Goal: Use online tool/utility: Utilize a website feature to perform a specific function

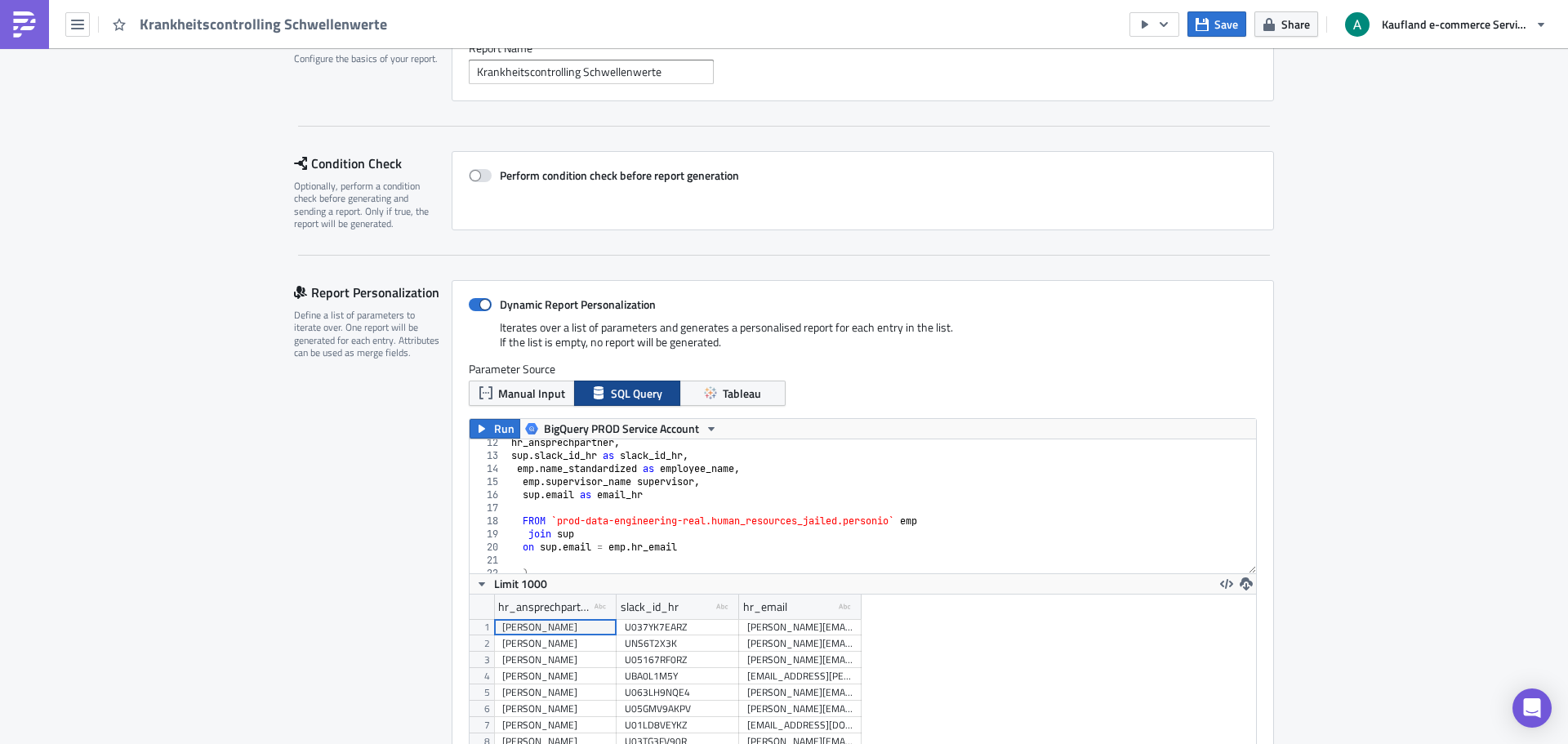
scroll to position [193, 0]
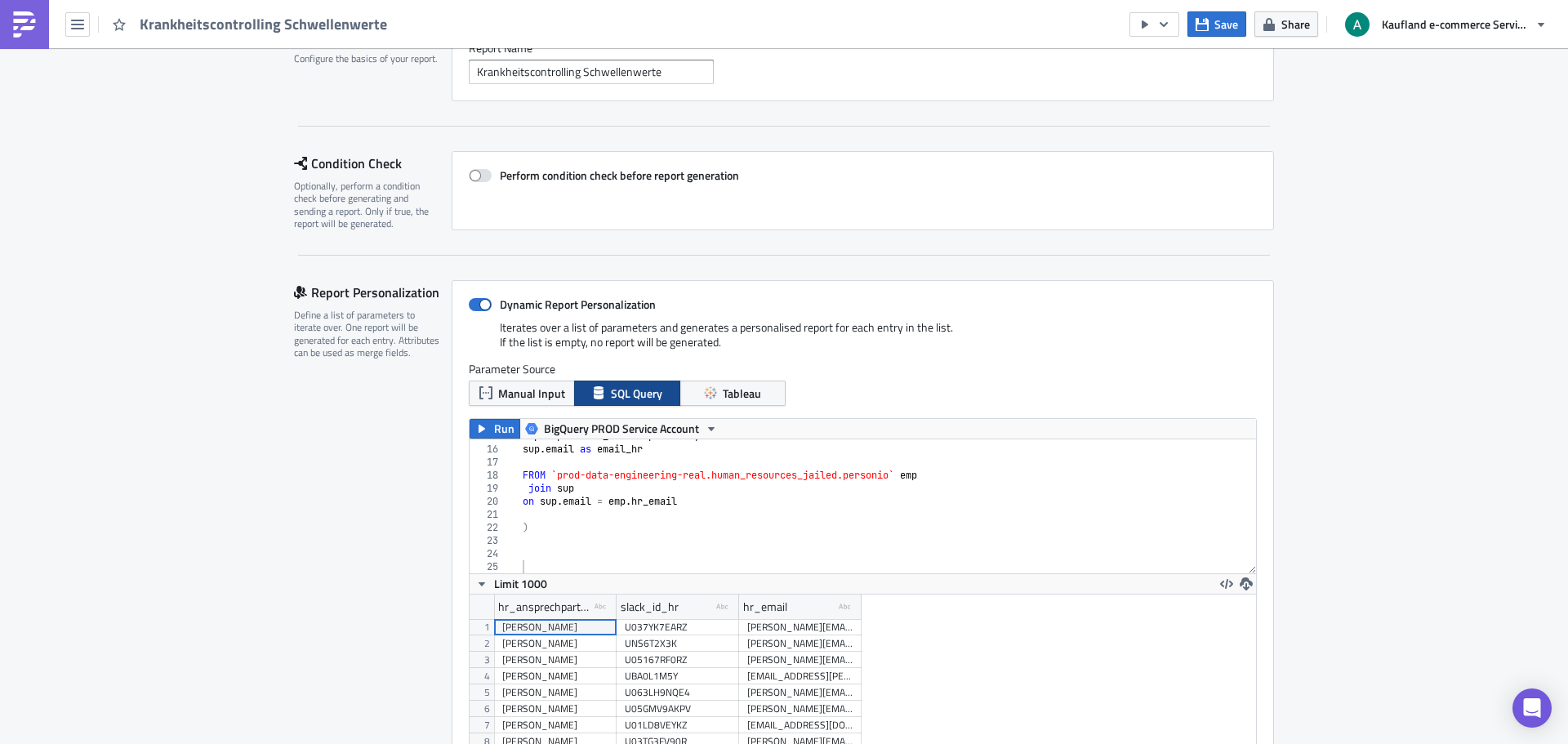
type textarea ")"
click at [564, 521] on div "emp . supervisor_name supervisor , sup . email as email_hr FROM `prod-data-engi…" at bounding box center [876, 510] width 736 height 160
click at [565, 511] on div "emp . supervisor_name supervisor , sup . email as email_hr FROM `prod-data-engi…" at bounding box center [876, 510] width 736 height 160
click at [497, 432] on span "Run" at bounding box center [504, 428] width 20 height 19
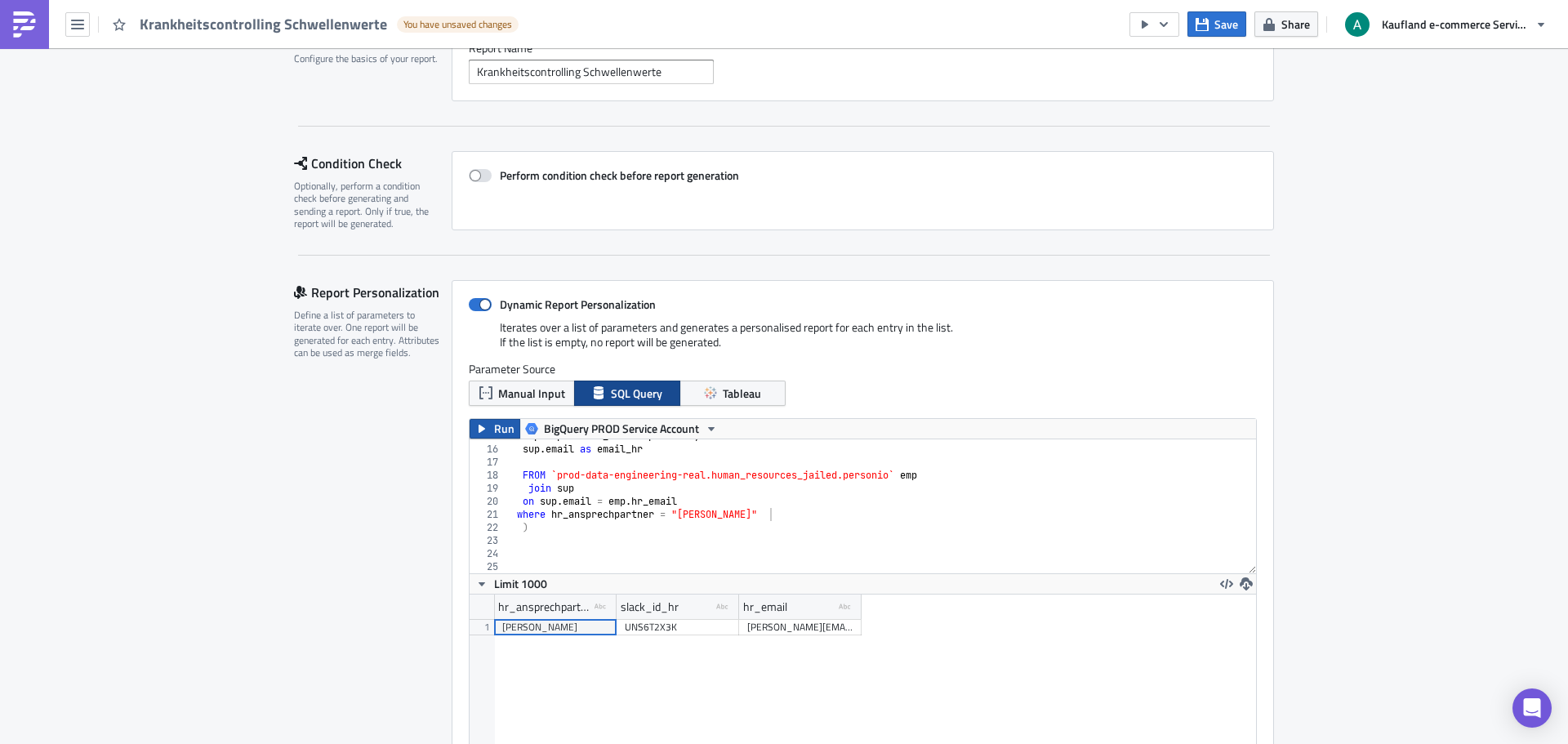
scroll to position [187, 786]
click at [792, 702] on div "hr_ansprechpartner type-text Created with Sketch. slack_id_hr type-text Created…" at bounding box center [863, 688] width 786 height 187
click at [1232, 26] on span "Save" at bounding box center [1226, 24] width 24 height 17
click at [511, 392] on span "Manual Input" at bounding box center [532, 393] width 67 height 17
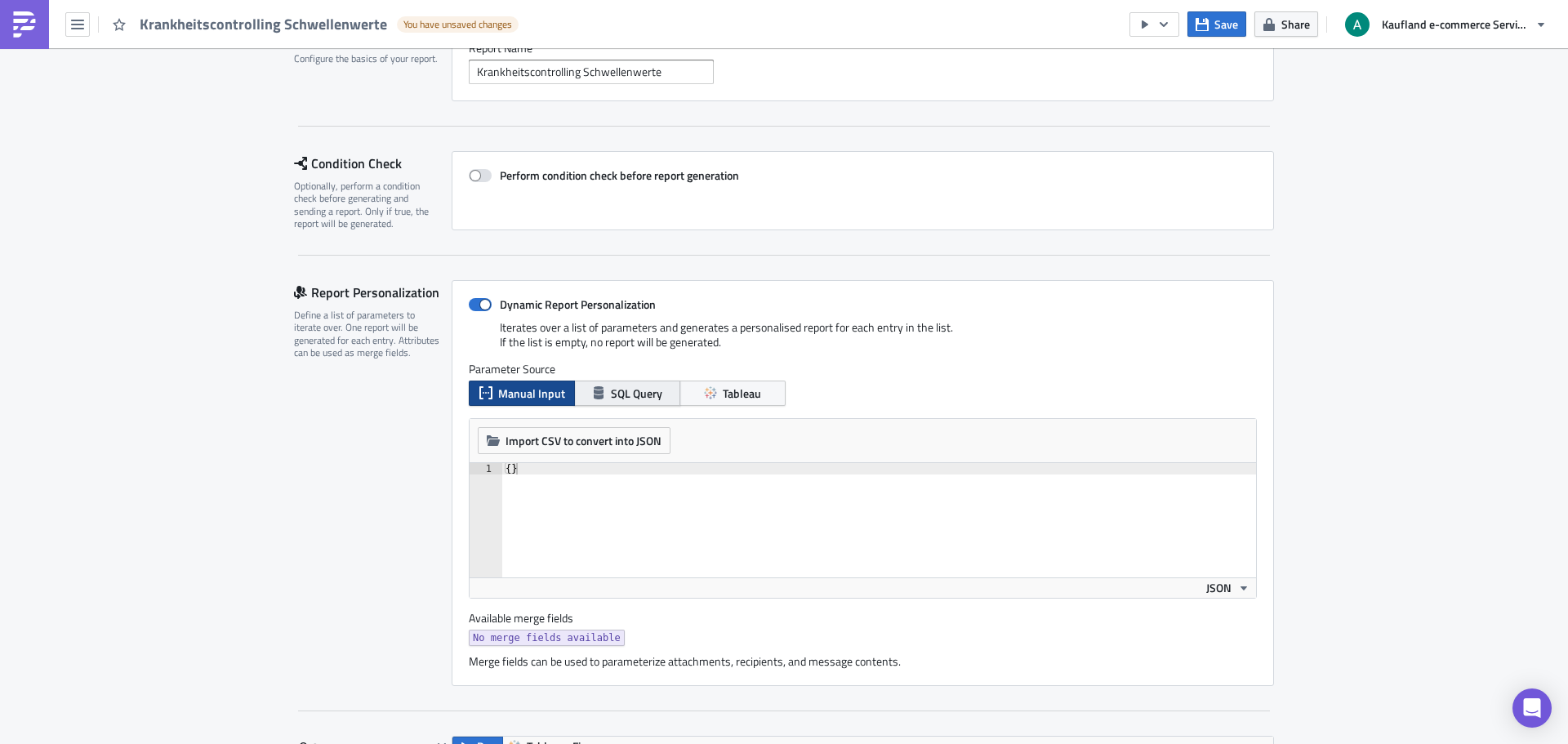
click at [593, 386] on icon "button" at bounding box center [599, 393] width 13 height 13
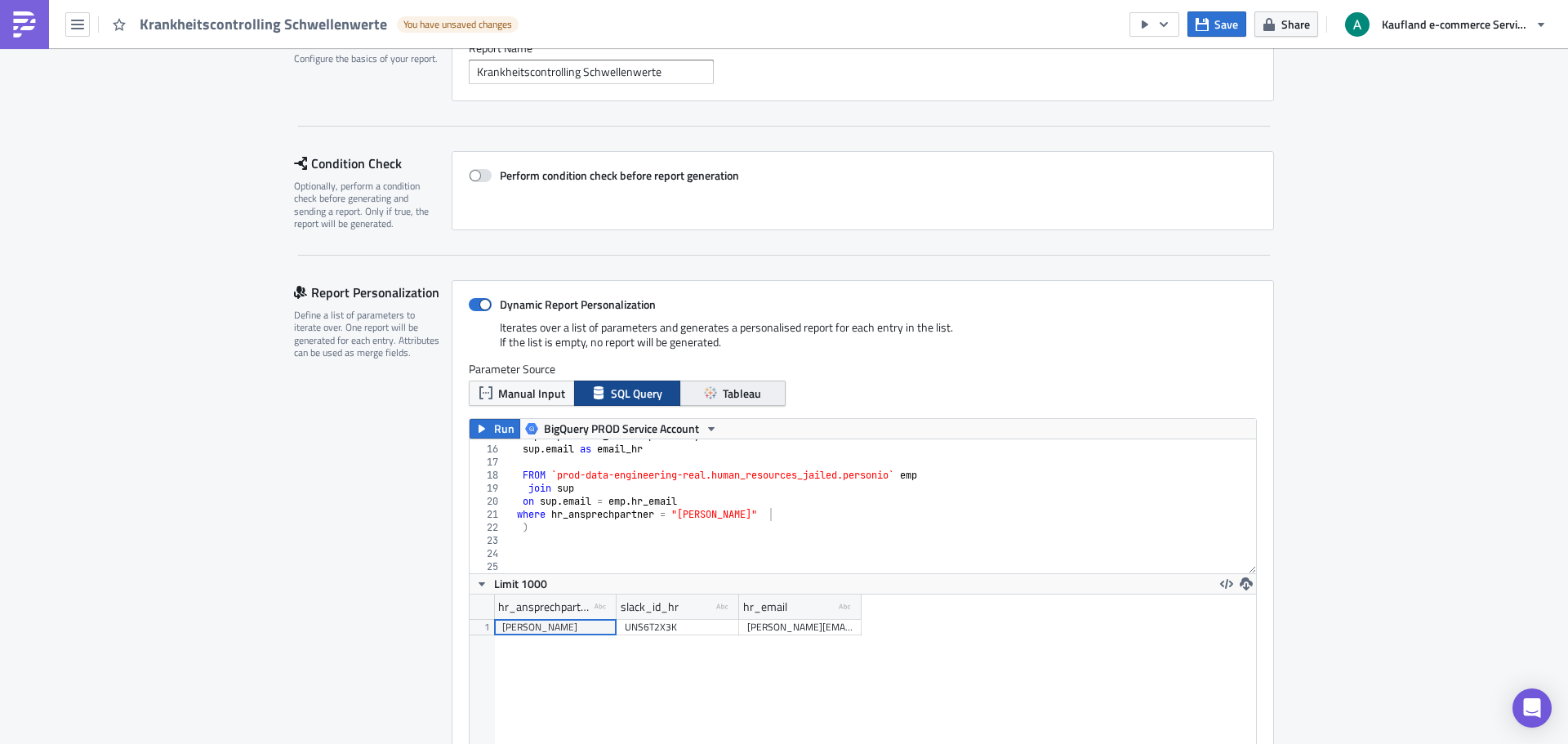
click at [745, 394] on span "Tableau" at bounding box center [742, 393] width 39 height 17
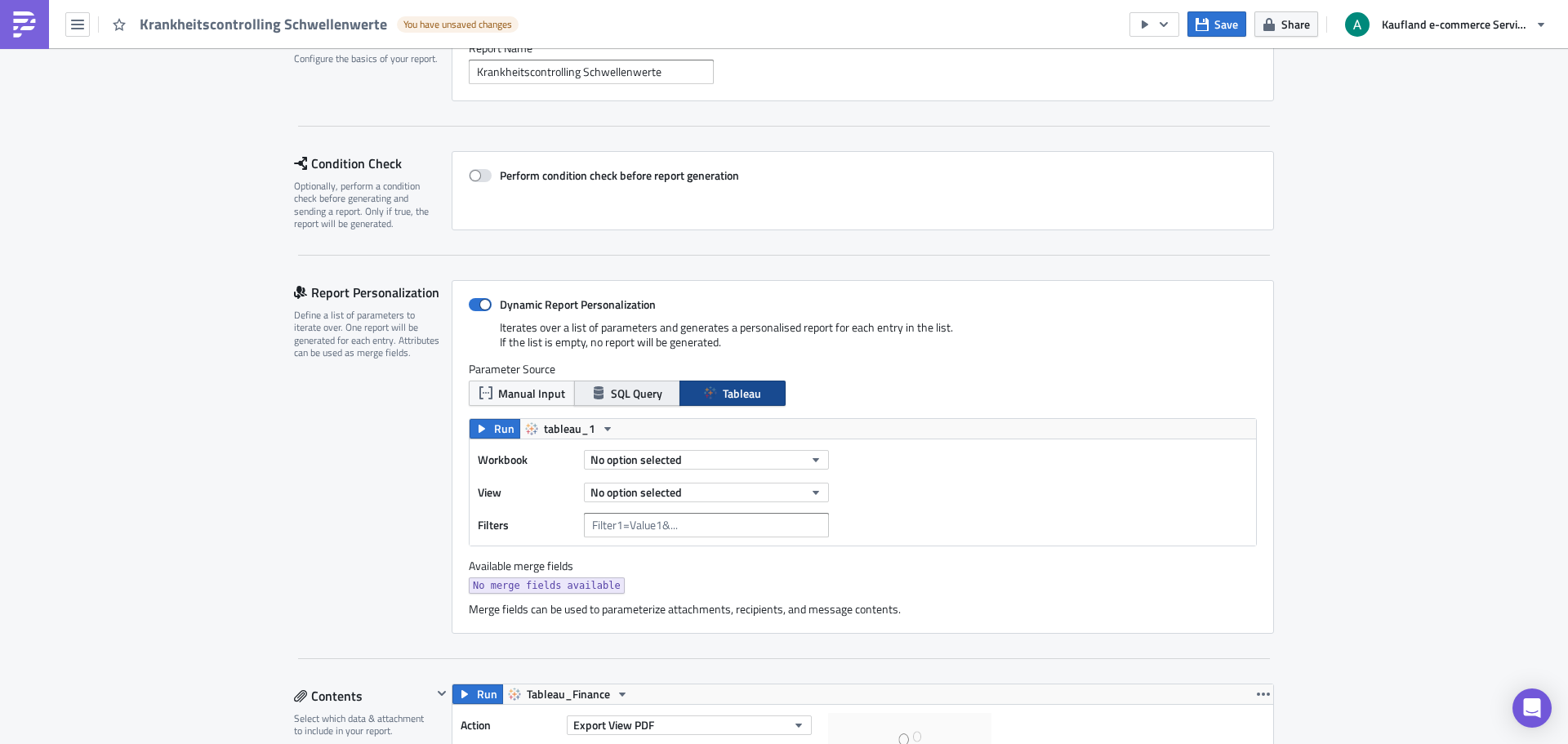
click at [621, 391] on span "SQL Query" at bounding box center [636, 393] width 51 height 17
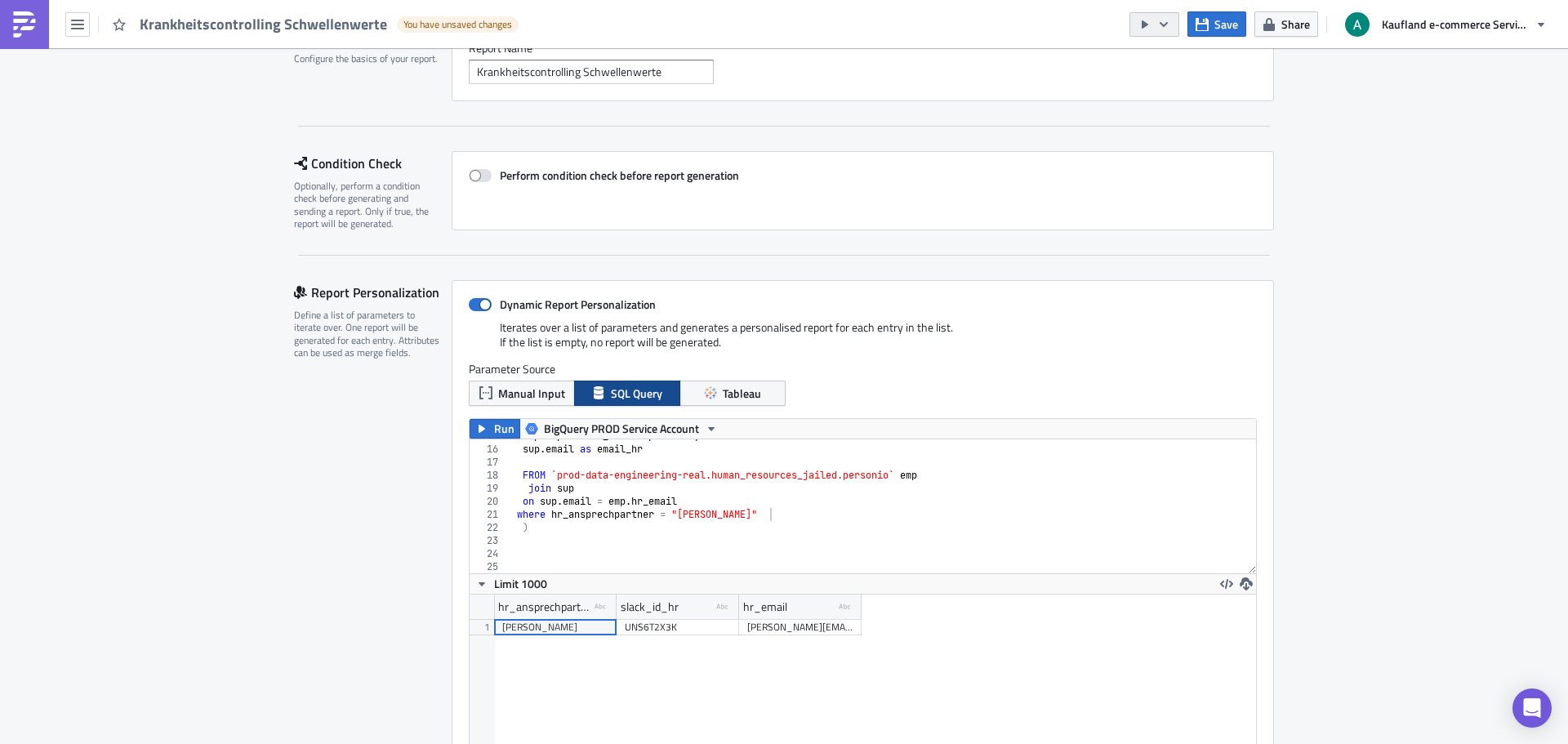
click at [1174, 26] on button "button" at bounding box center [1154, 24] width 50 height 24
click at [1173, 91] on div "Run Report" at bounding box center [1204, 89] width 128 height 16
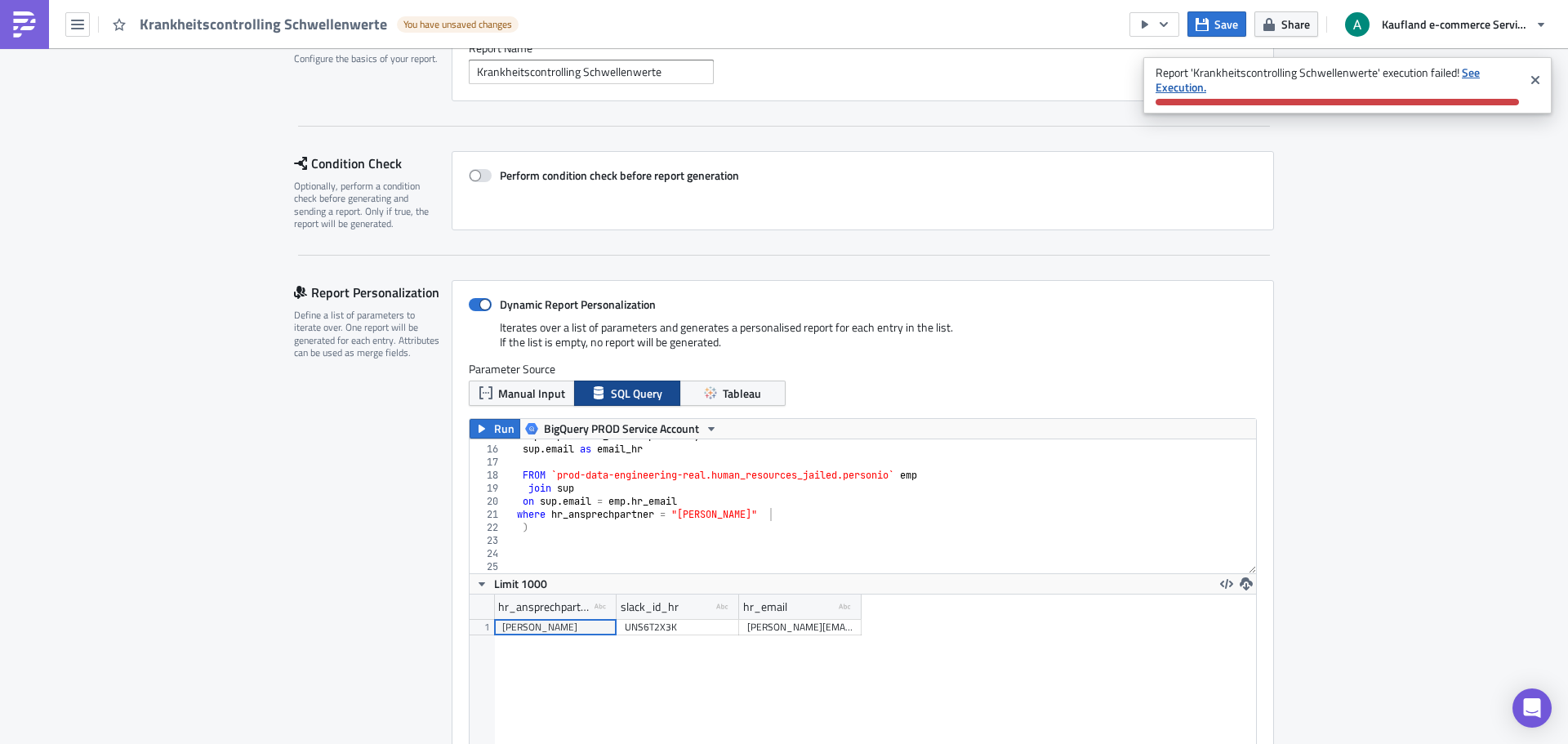
click at [1173, 91] on strong "See Execution." at bounding box center [1318, 80] width 324 height 32
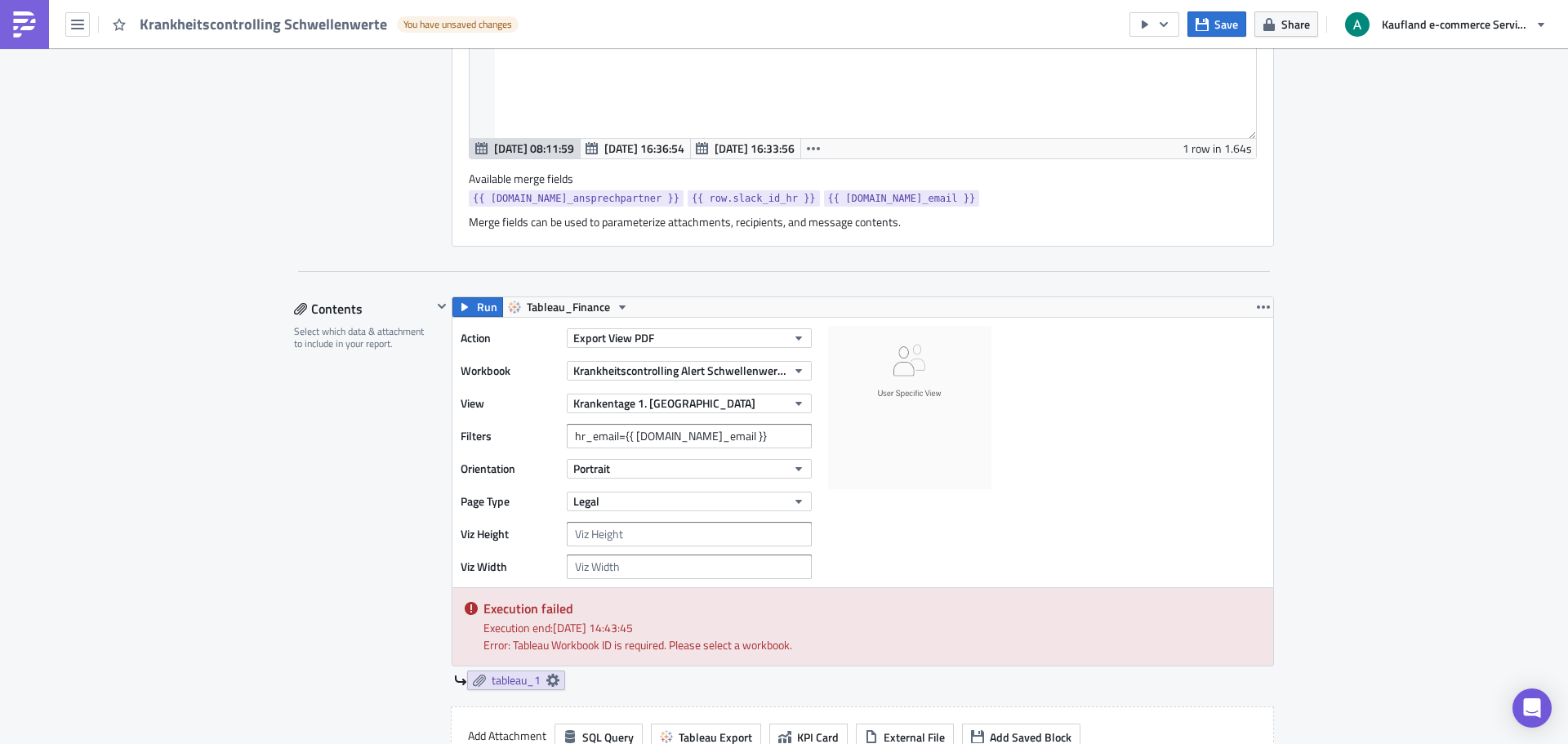
scroll to position [802, 0]
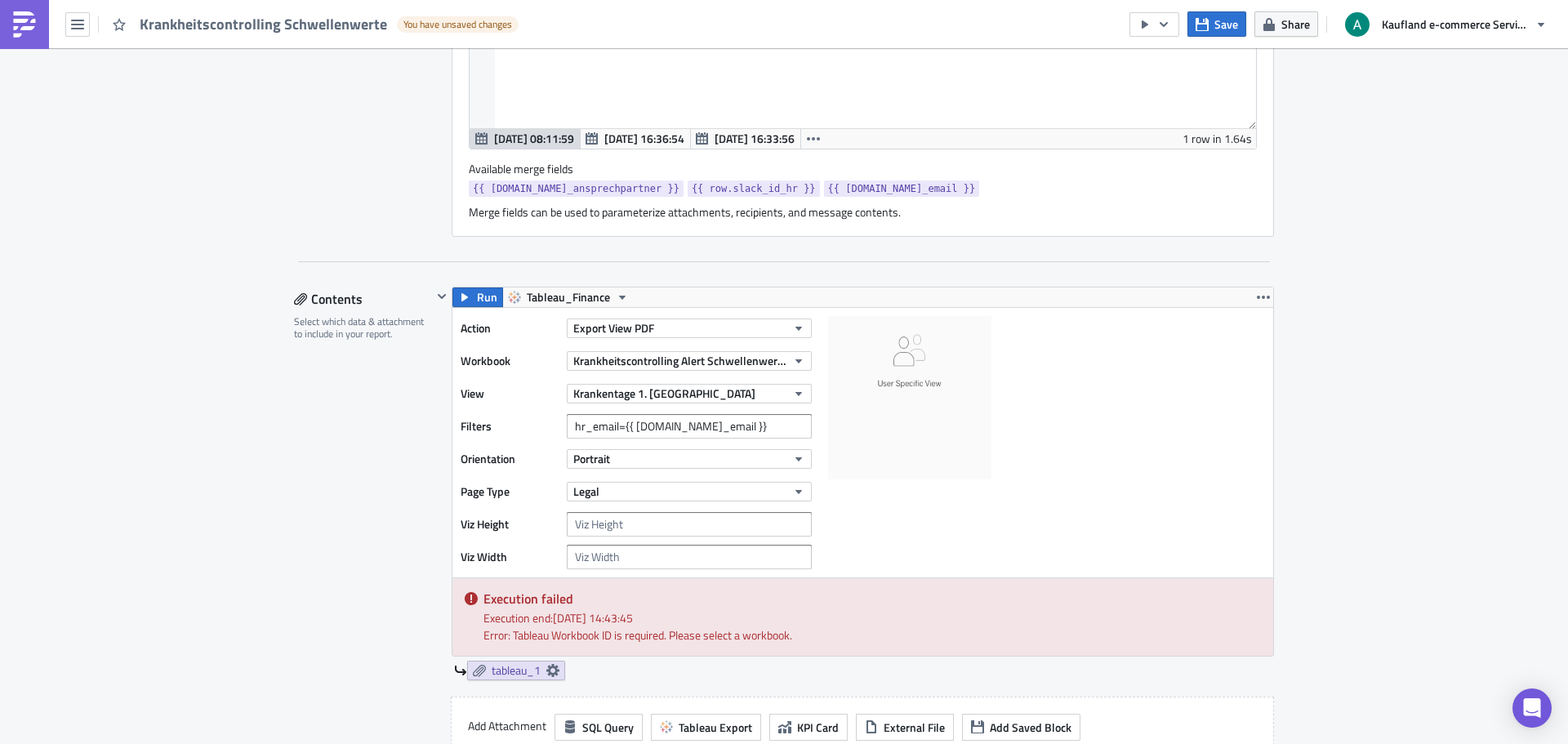
click at [1088, 376] on div "Action Export View PDF Workbook Krankheitscontrolling Alert Schwellenwerte View…" at bounding box center [863, 443] width 821 height 270
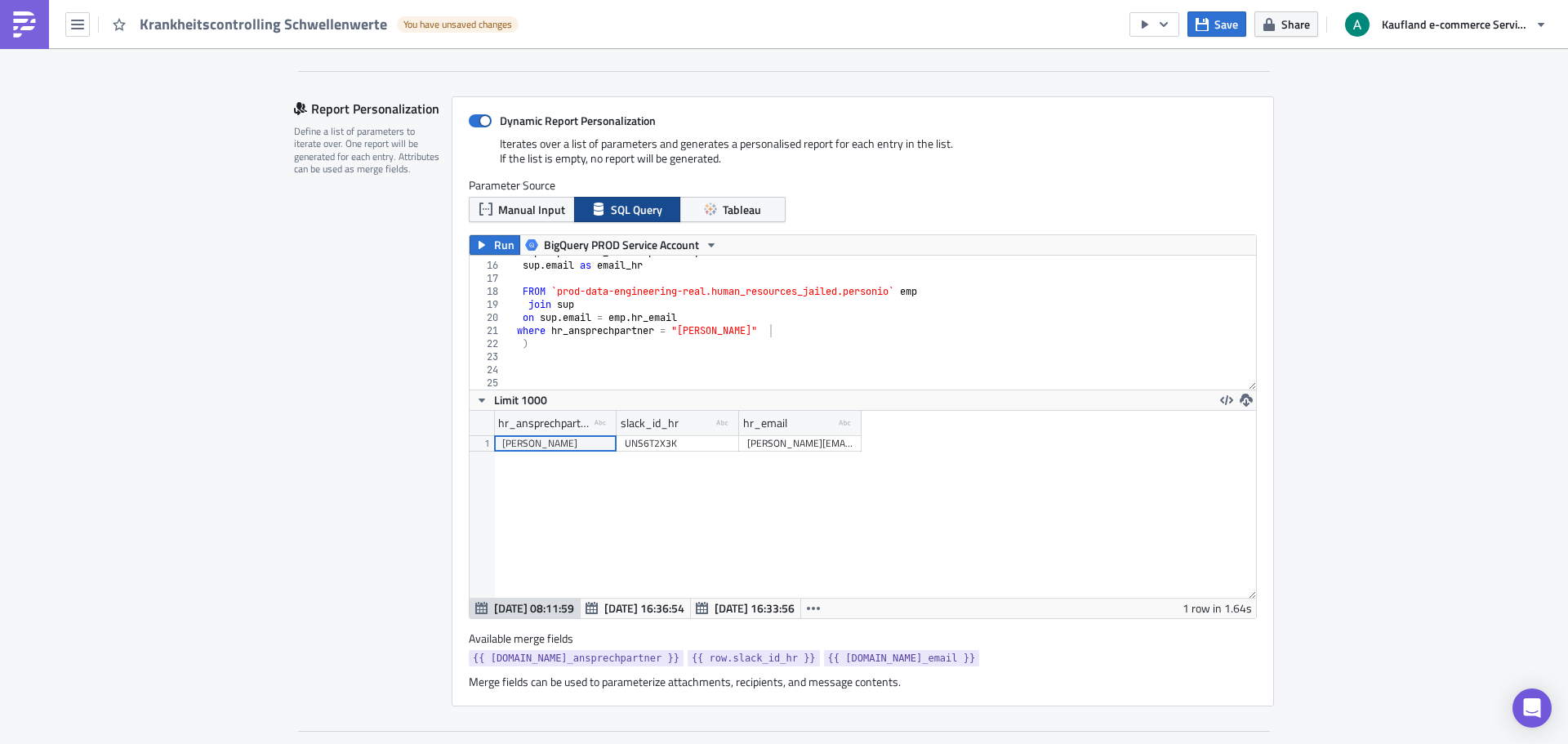
scroll to position [312, 0]
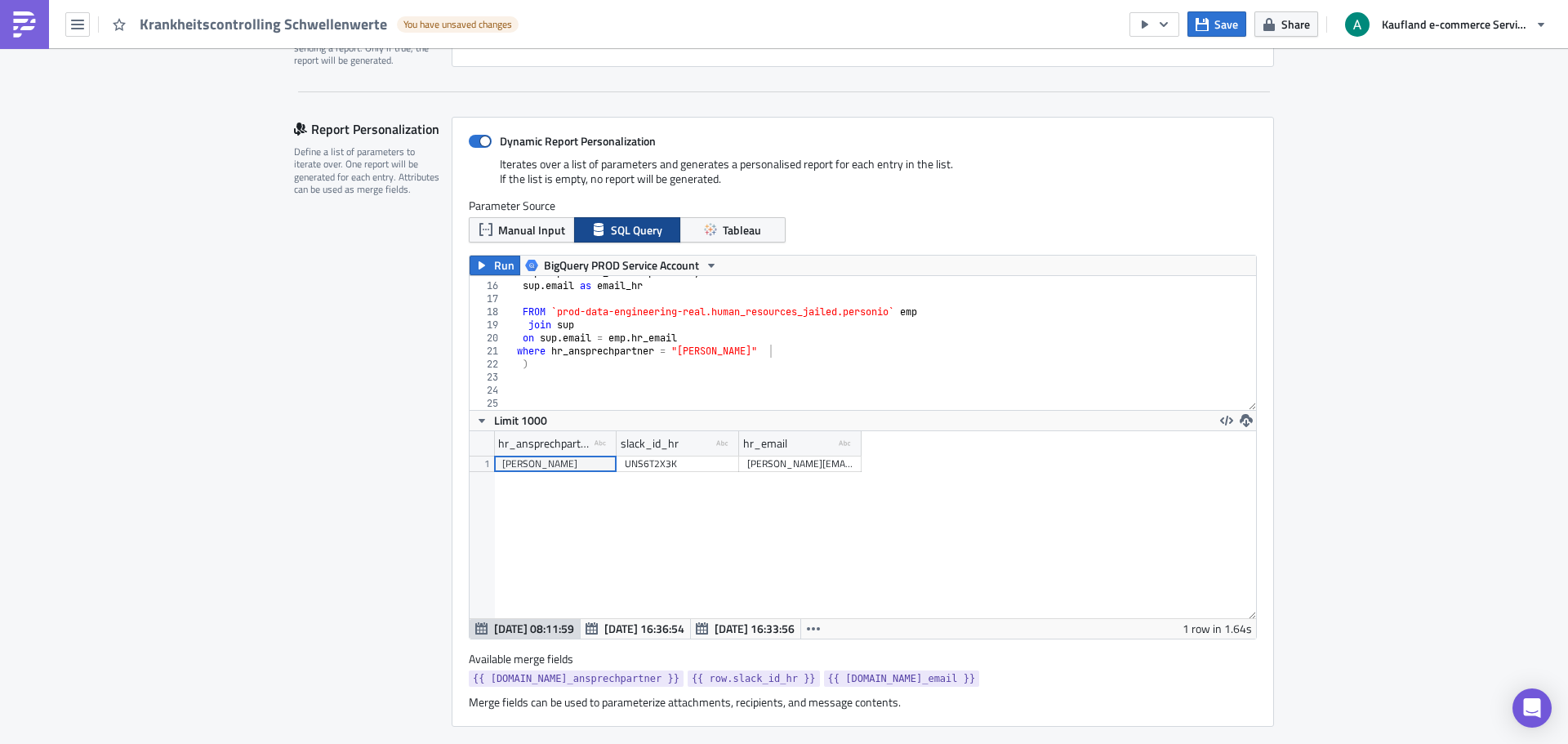
type textarea "on [DOMAIN_NAME] = [DOMAIN_NAME]_email"
click at [866, 340] on div "emp . supervisor_name supervisor , sup . email as email_hr FROM `prod-data-engi…" at bounding box center [876, 346] width 736 height 160
click at [1197, 29] on icon "button" at bounding box center [1203, 24] width 13 height 13
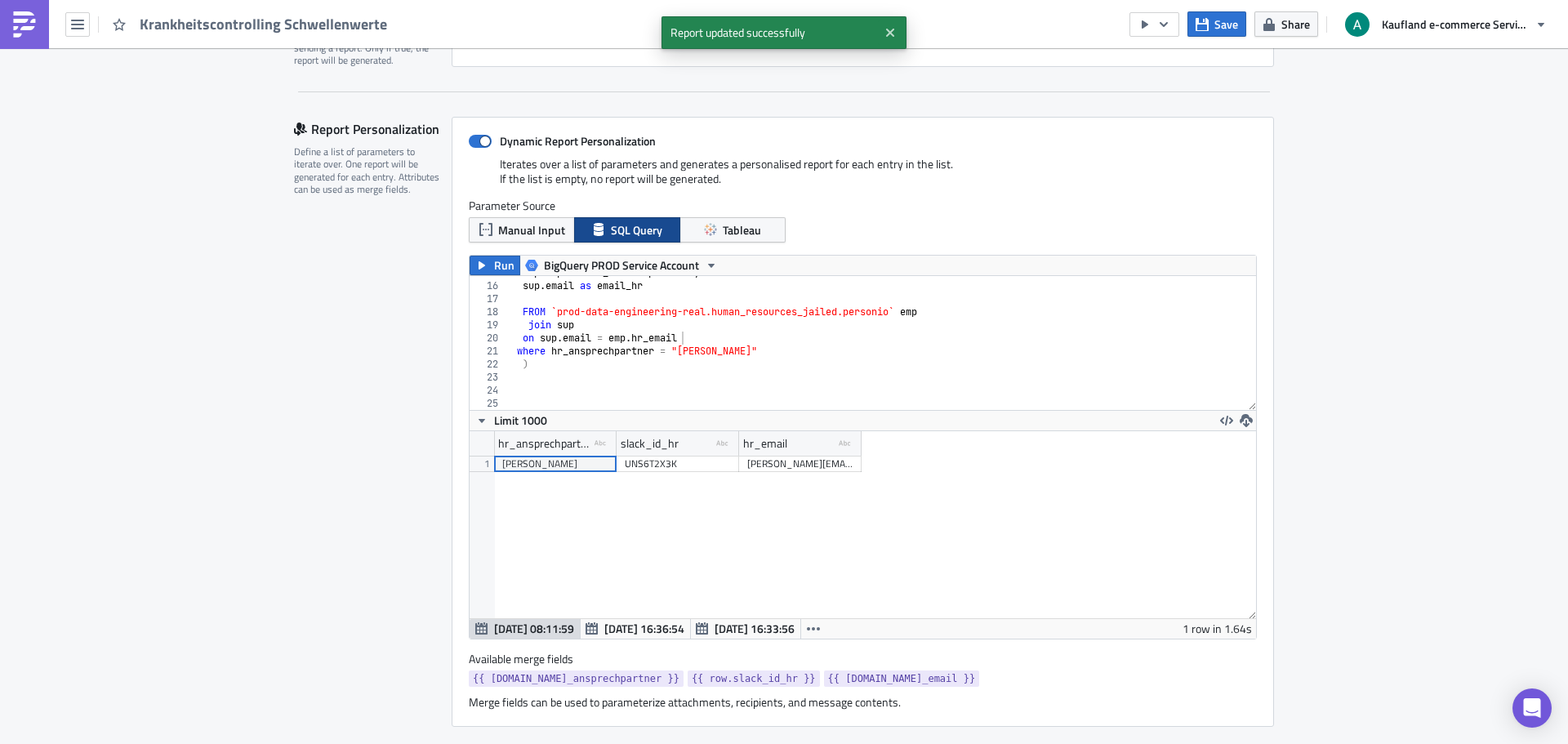
click at [90, 22] on div "Krankheitscontrolling Schwellenwerte" at bounding box center [198, 24] width 397 height 48
click at [82, 24] on icon "button" at bounding box center [78, 24] width 13 height 10
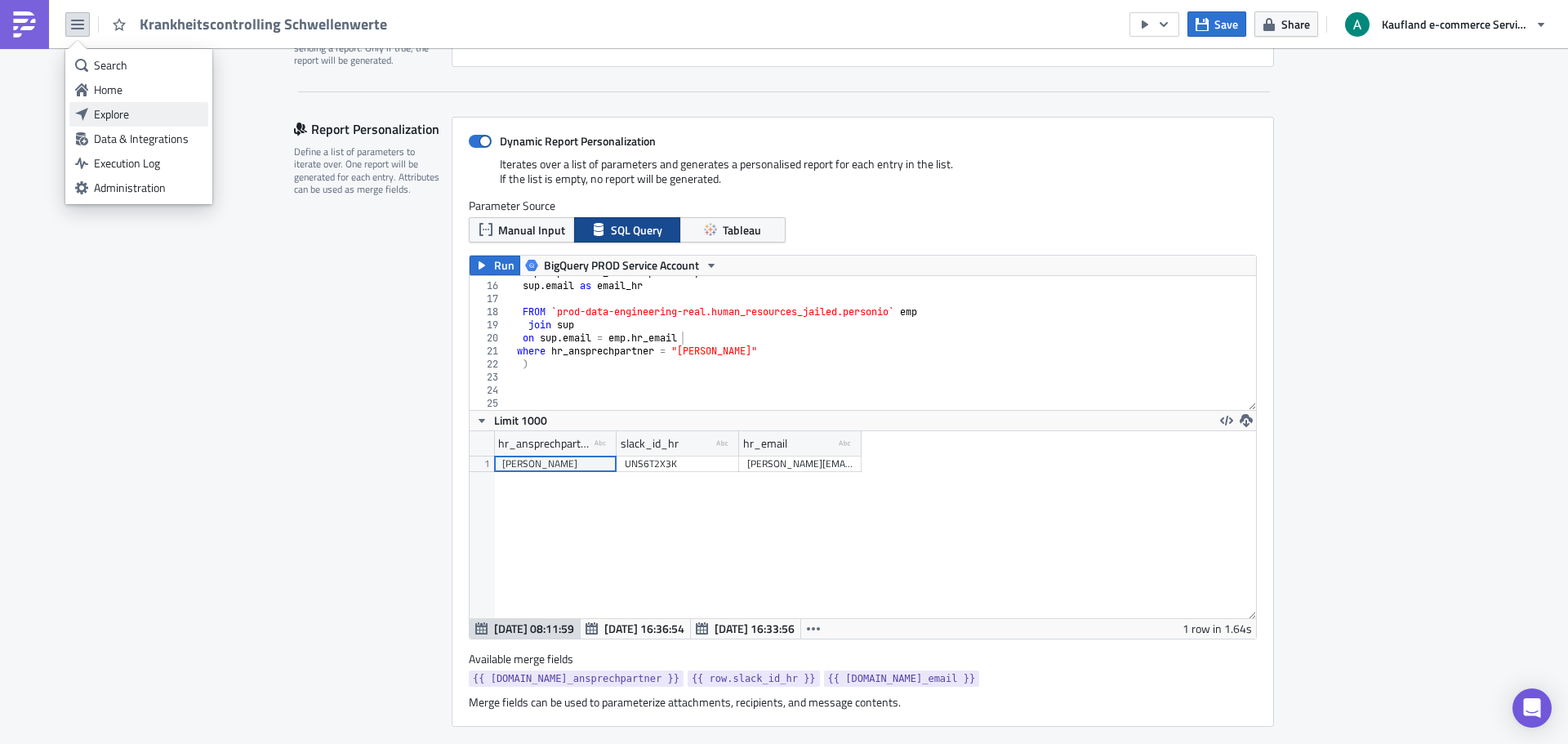
click at [119, 113] on div "Explore" at bounding box center [148, 113] width 108 height 16
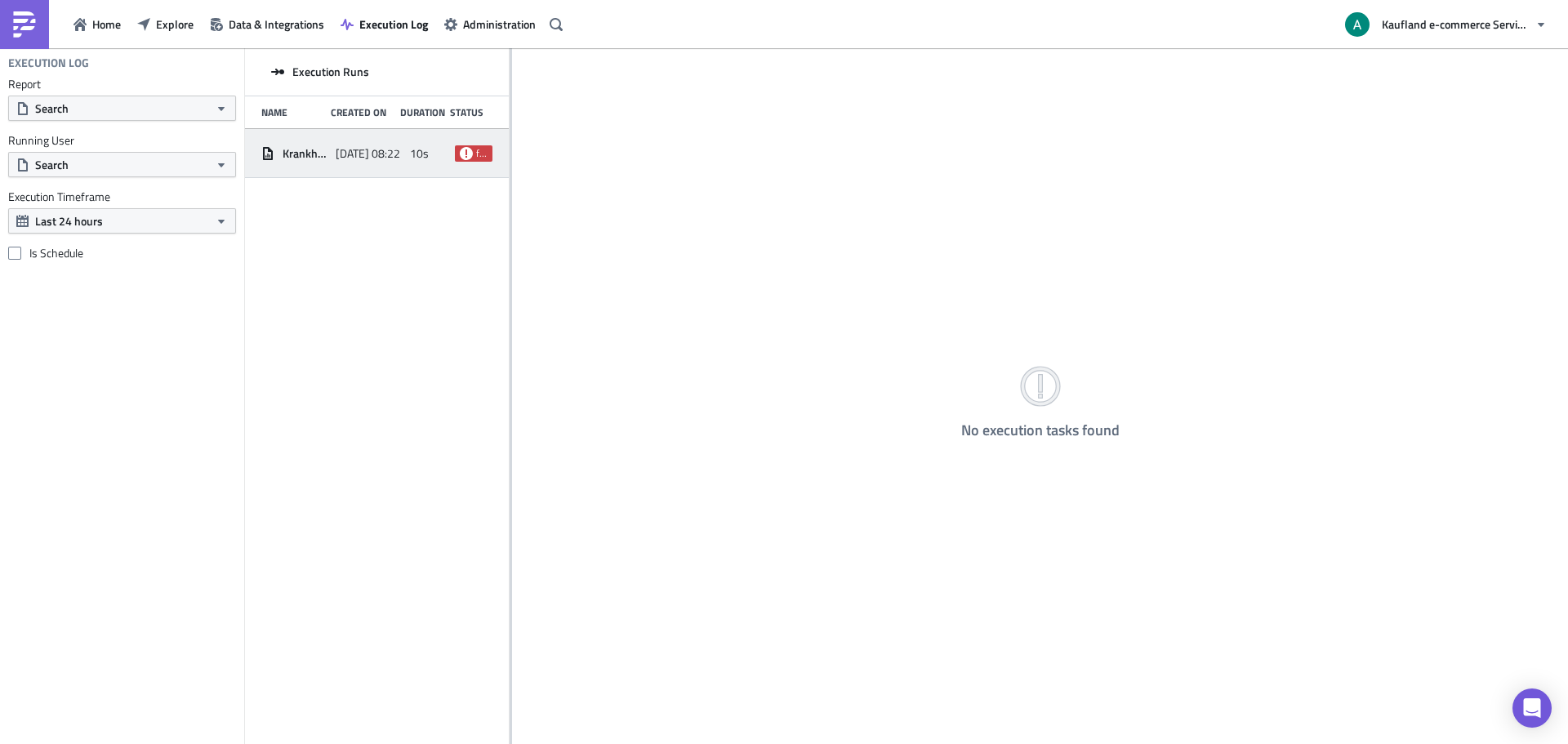
click at [459, 153] on span "failed" at bounding box center [474, 153] width 38 height 16
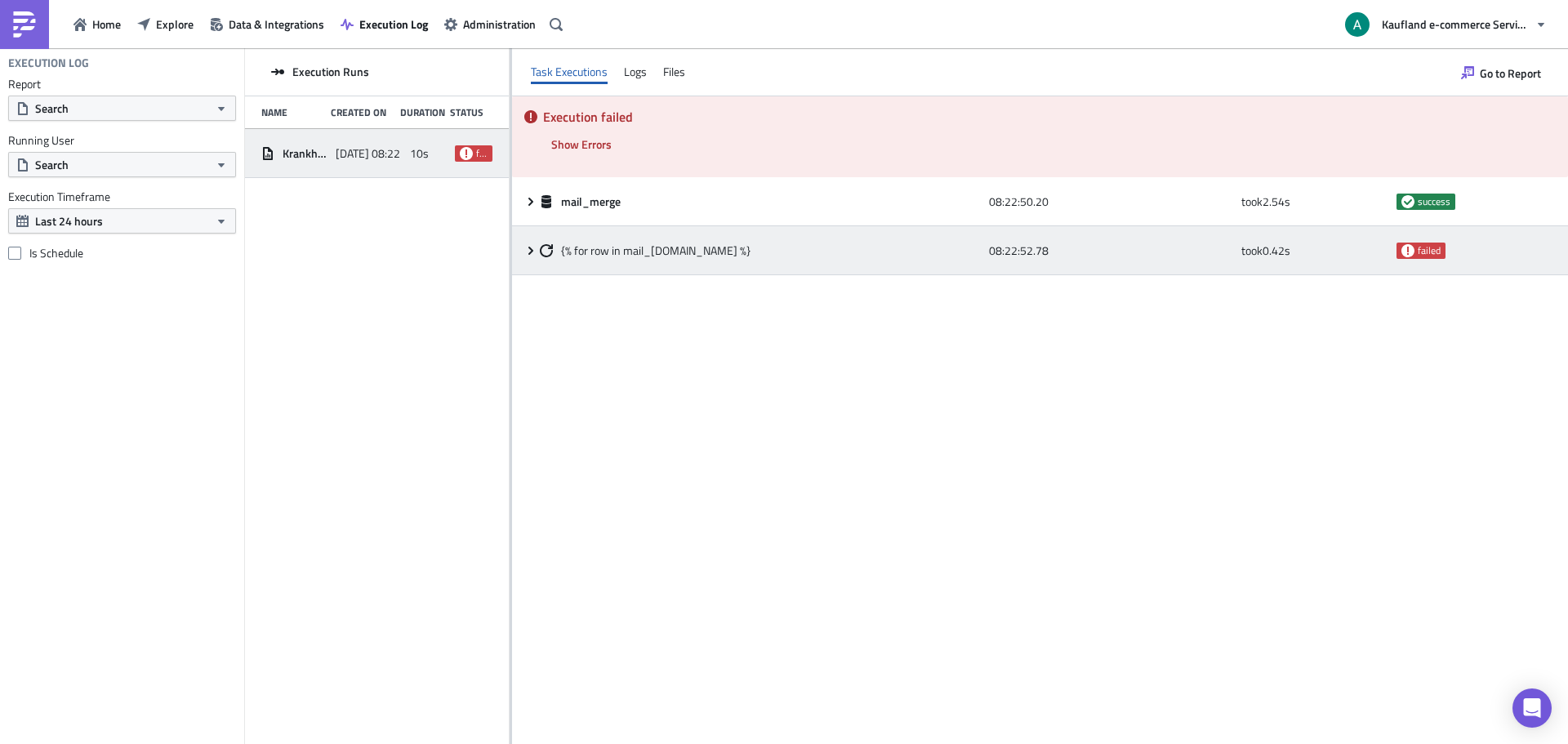
click at [536, 247] on icon at bounding box center [531, 251] width 13 height 13
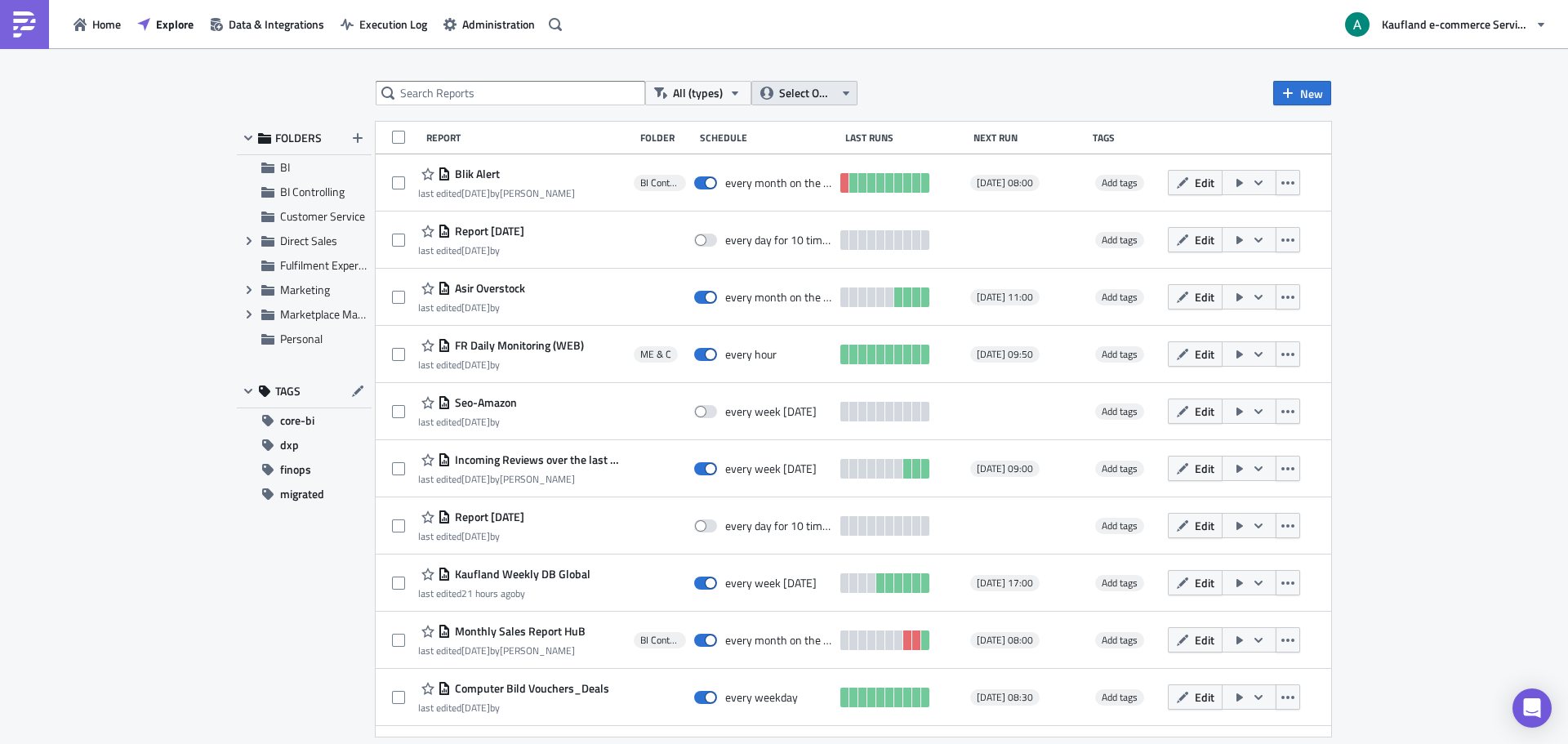
click at [786, 90] on span "Select Owner" at bounding box center [806, 92] width 55 height 18
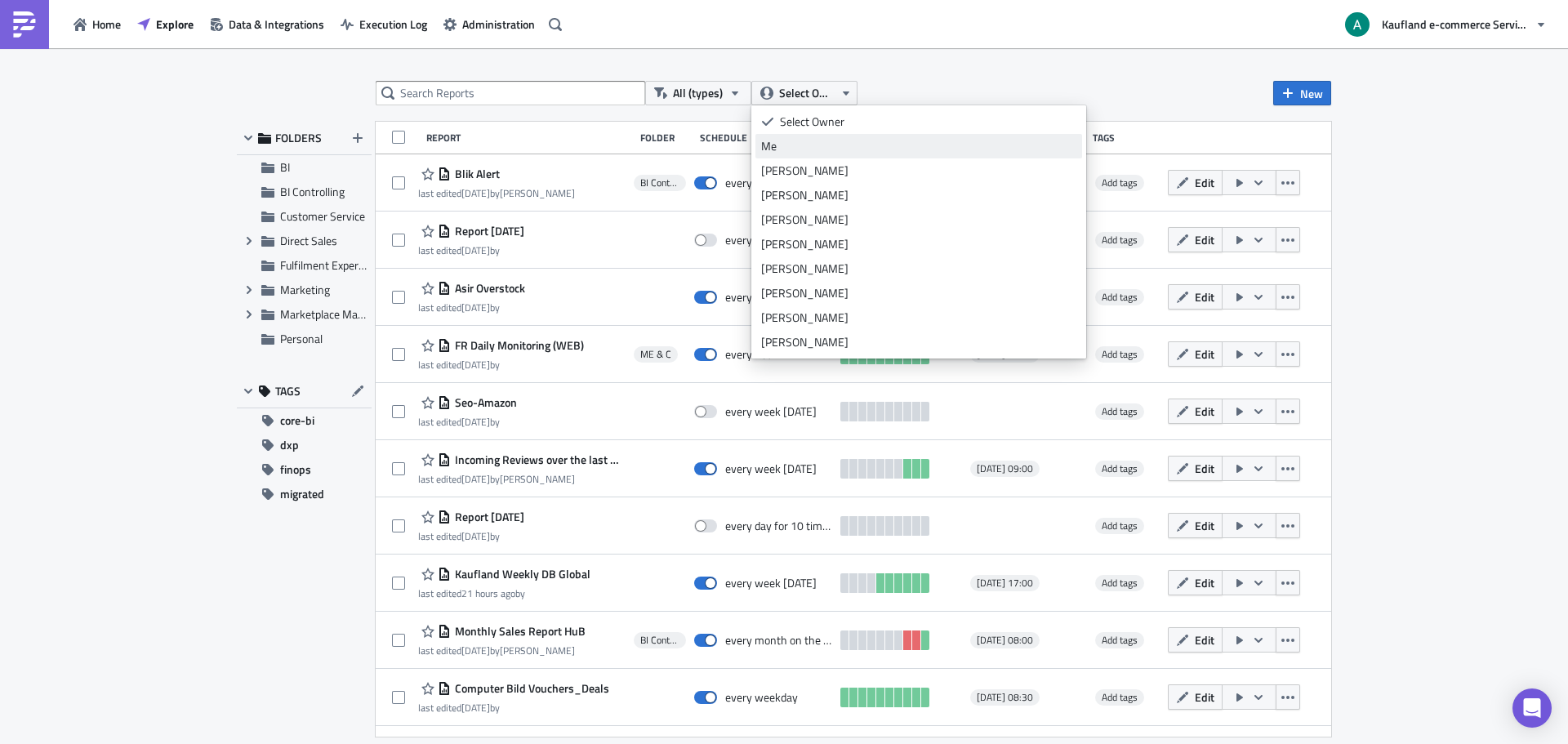
click at [797, 145] on div "Me" at bounding box center [918, 145] width 315 height 16
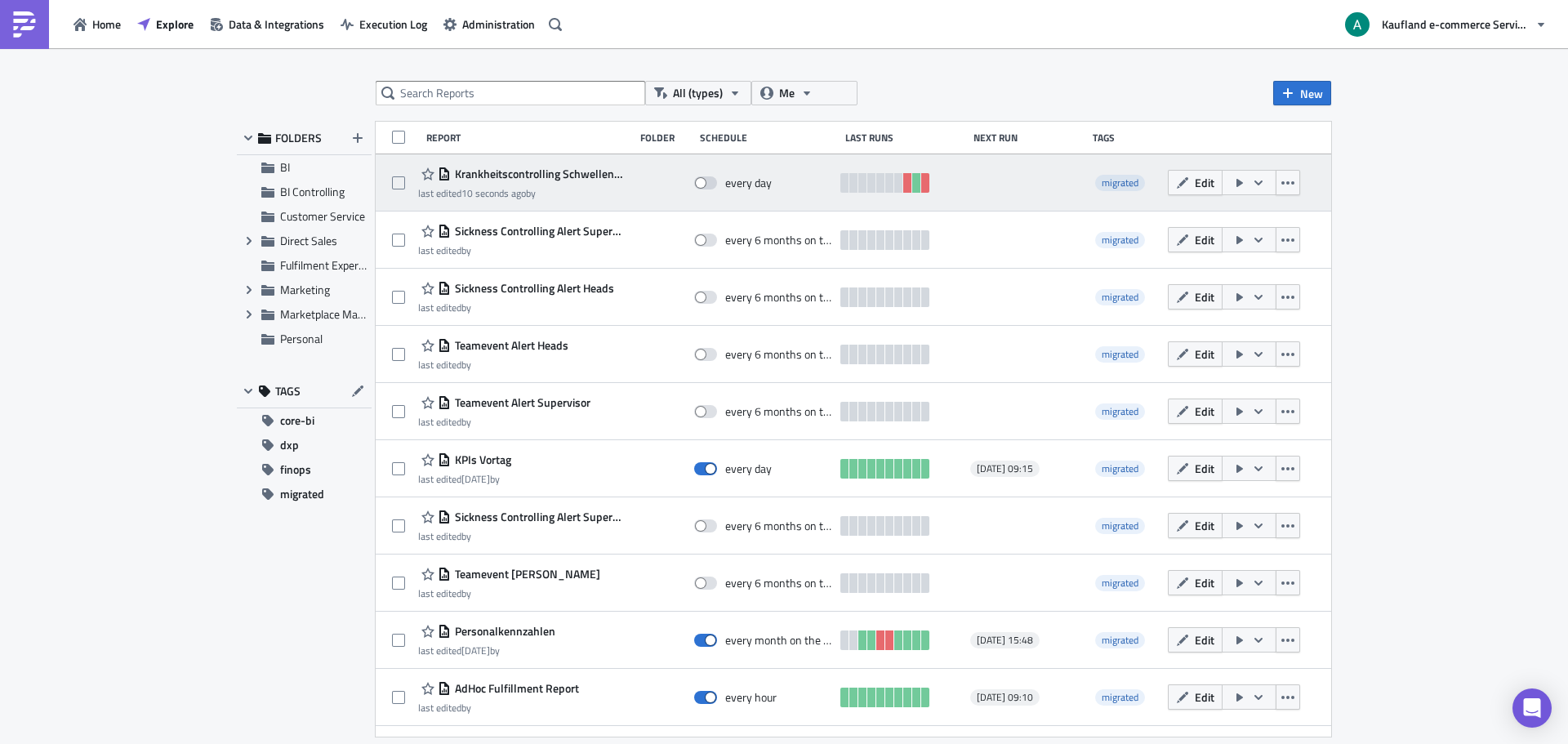
click at [508, 183] on div "Krankheitscontrolling Schwellenwerte" at bounding box center [522, 173] width 207 height 19
click at [511, 174] on span "Krankheitscontrolling Schwellenwerte" at bounding box center [538, 174] width 175 height 15
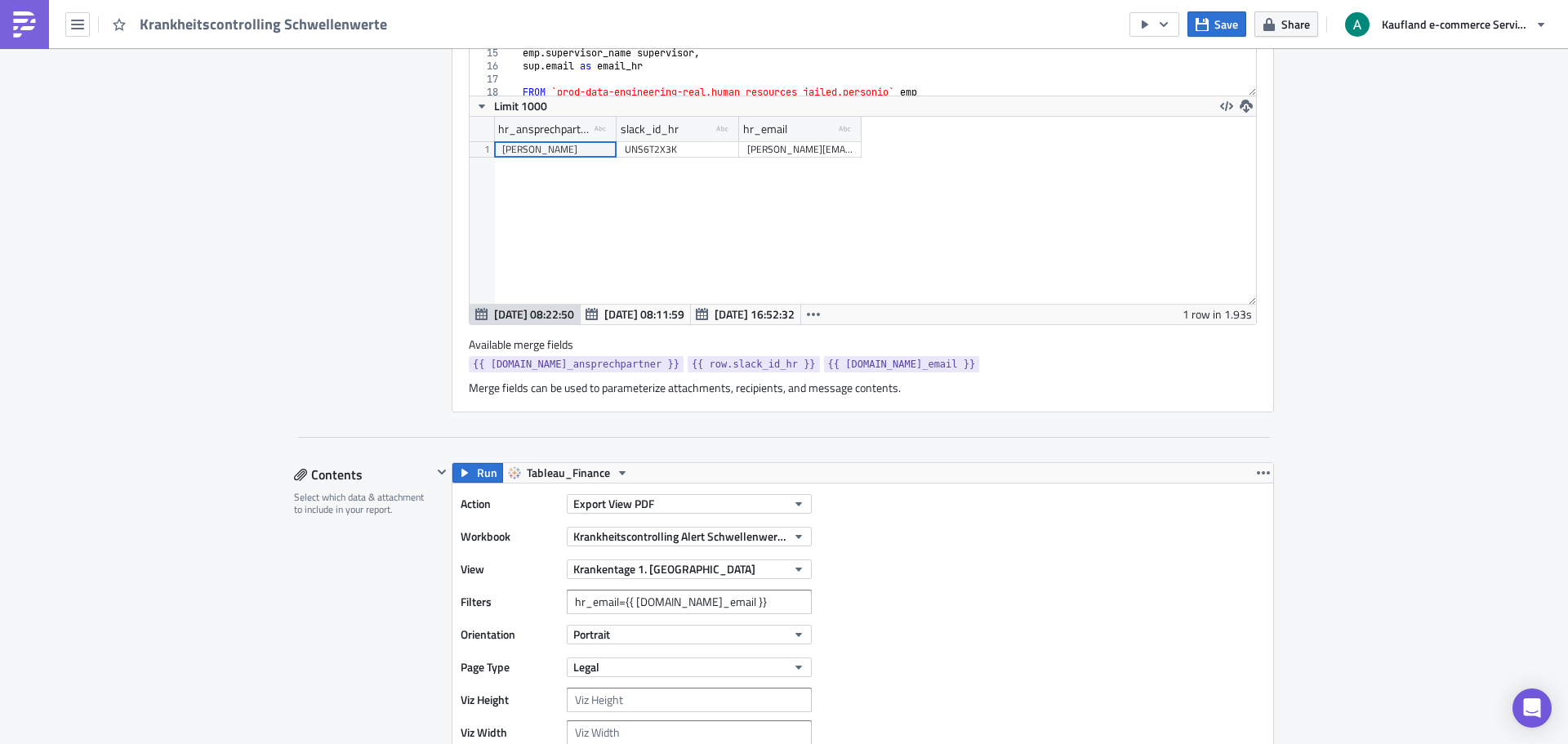
scroll to position [575, 0]
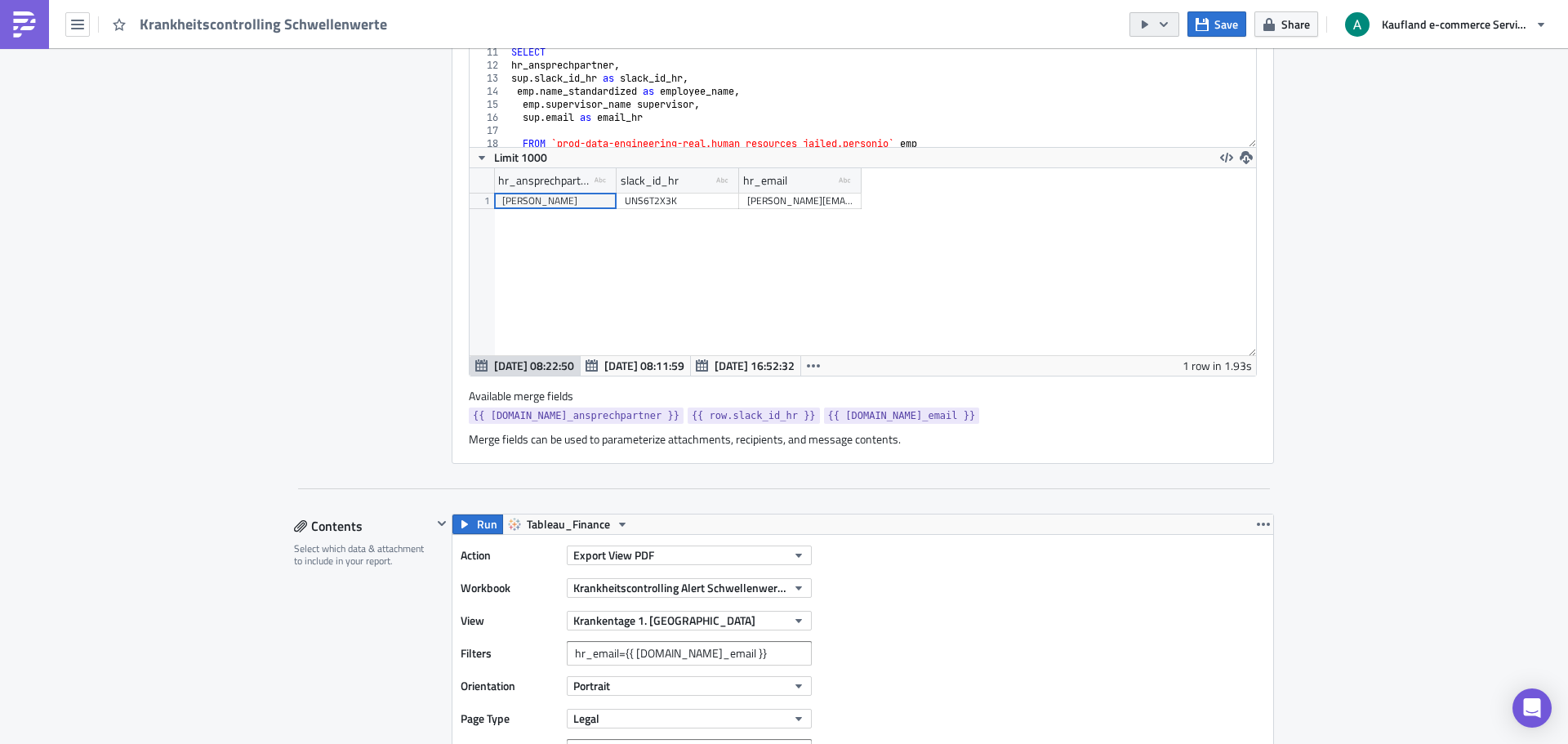
click at [1142, 23] on icon "button" at bounding box center [1146, 24] width 13 height 13
click at [1156, 84] on div "Run Report" at bounding box center [1204, 89] width 128 height 16
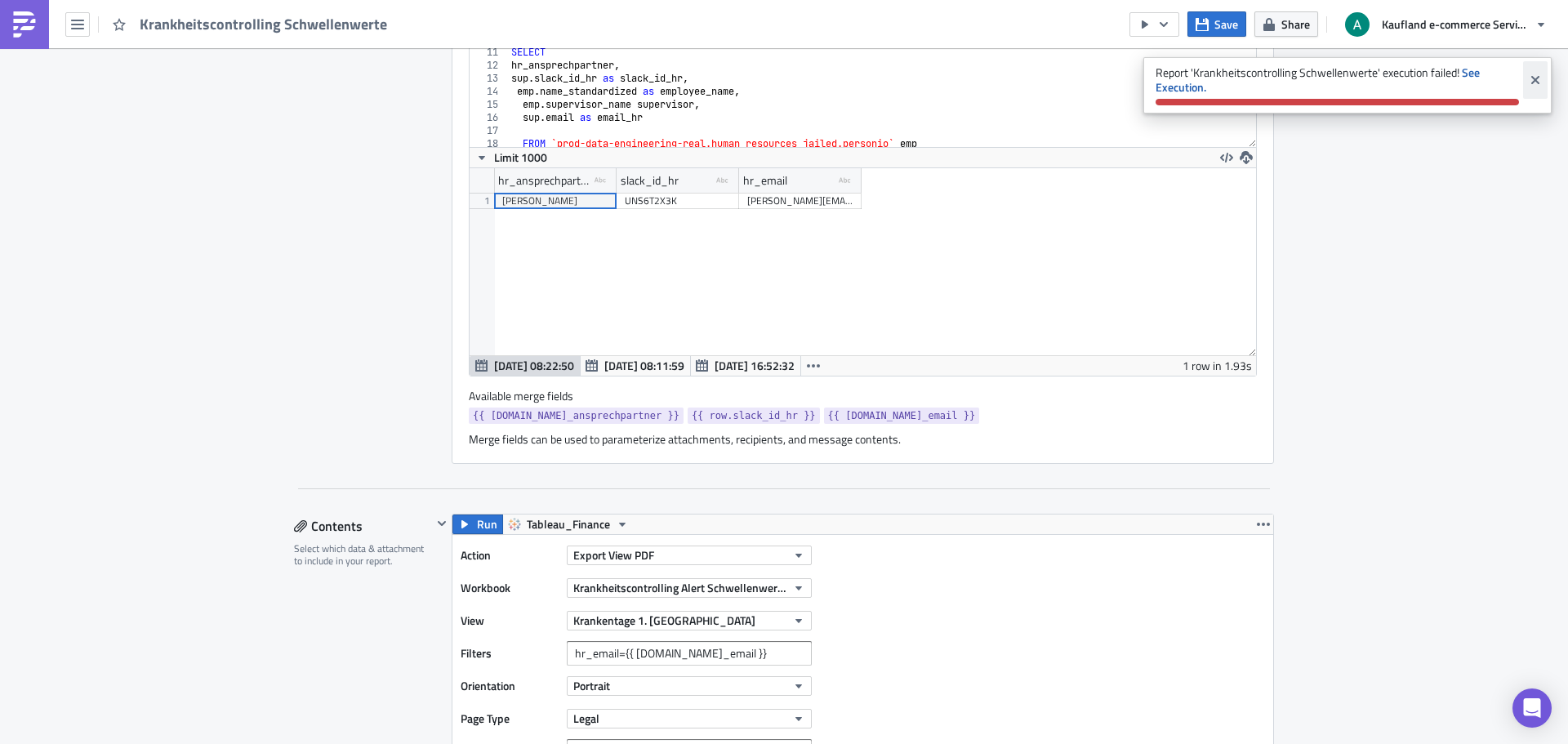
click at [1537, 81] on icon "Close" at bounding box center [1535, 80] width 8 height 8
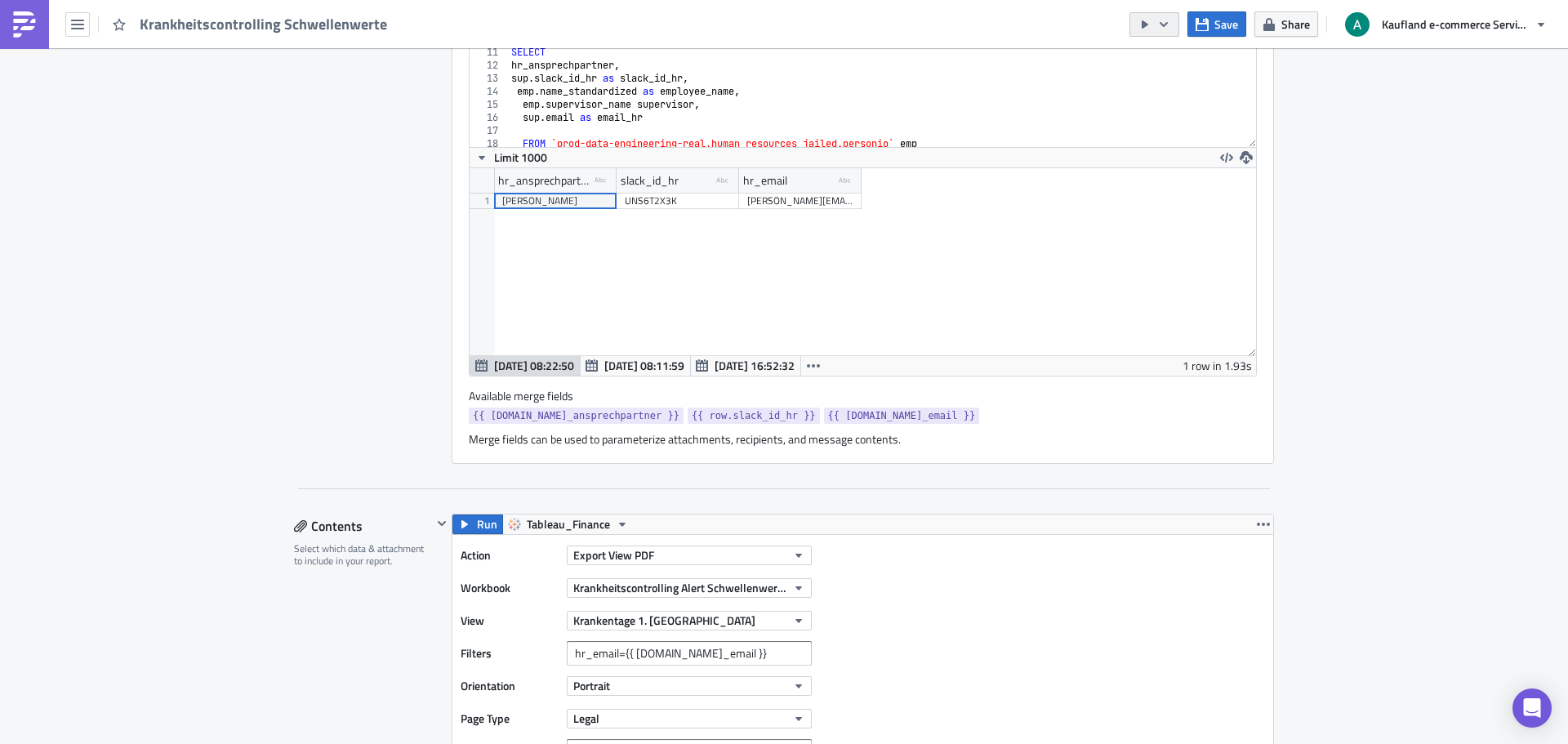
click at [1169, 28] on icon "button" at bounding box center [1164, 24] width 13 height 13
click at [1175, 71] on div "Send Just to Me" at bounding box center [1204, 65] width 128 height 16
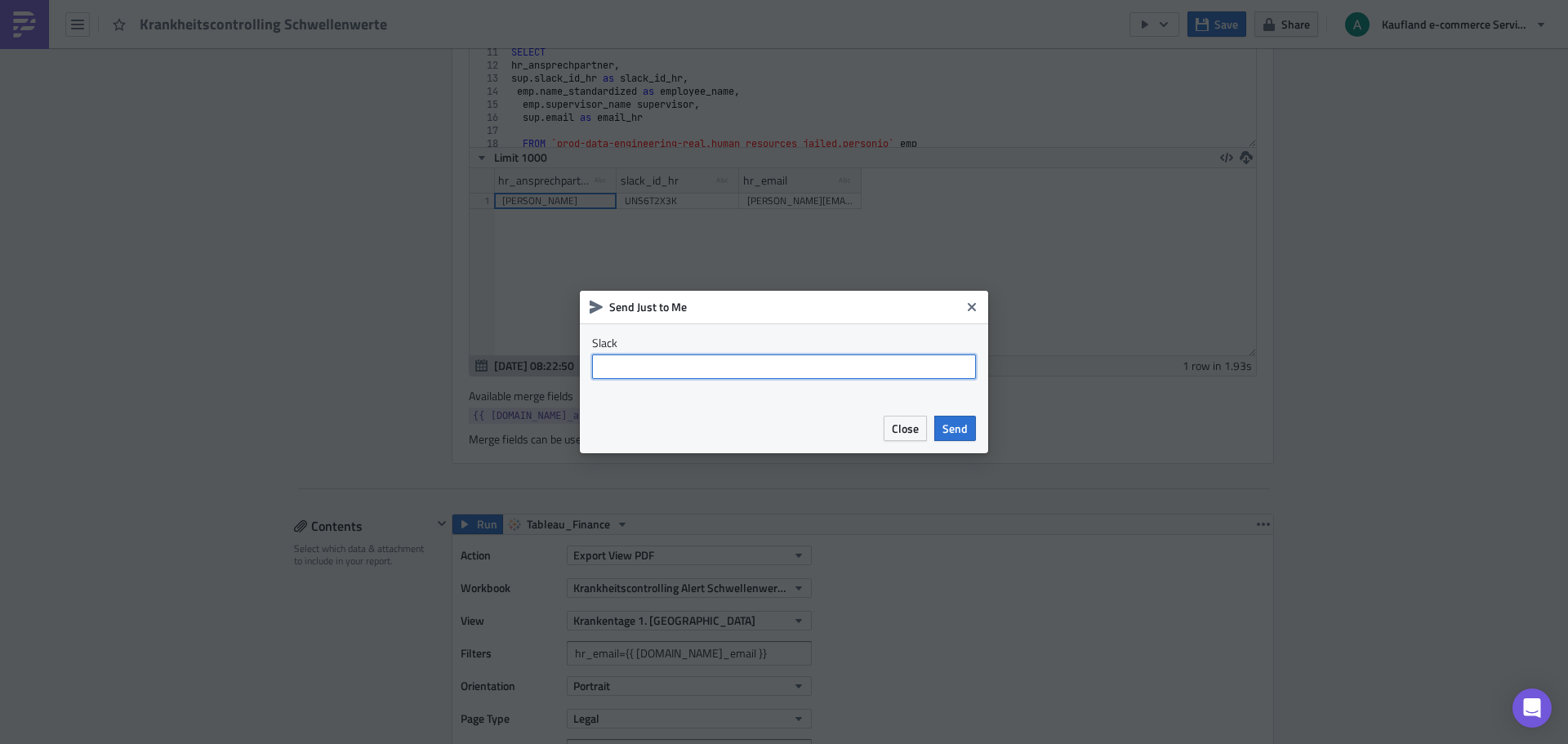
click at [816, 370] on input "text" at bounding box center [784, 366] width 384 height 24
type input "@antonio.markota"
click at [941, 437] on button "Send" at bounding box center [956, 428] width 42 height 25
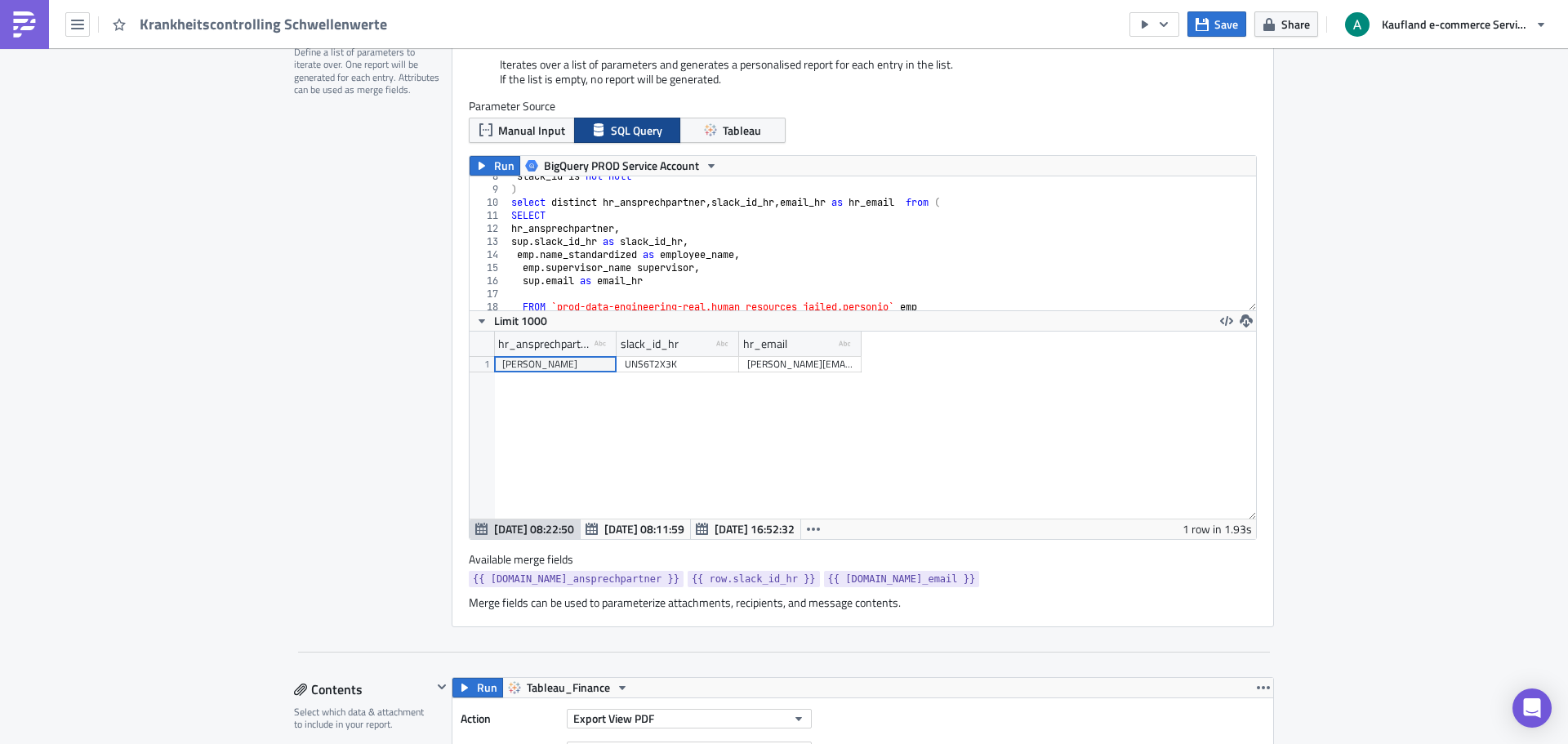
scroll to position [193, 0]
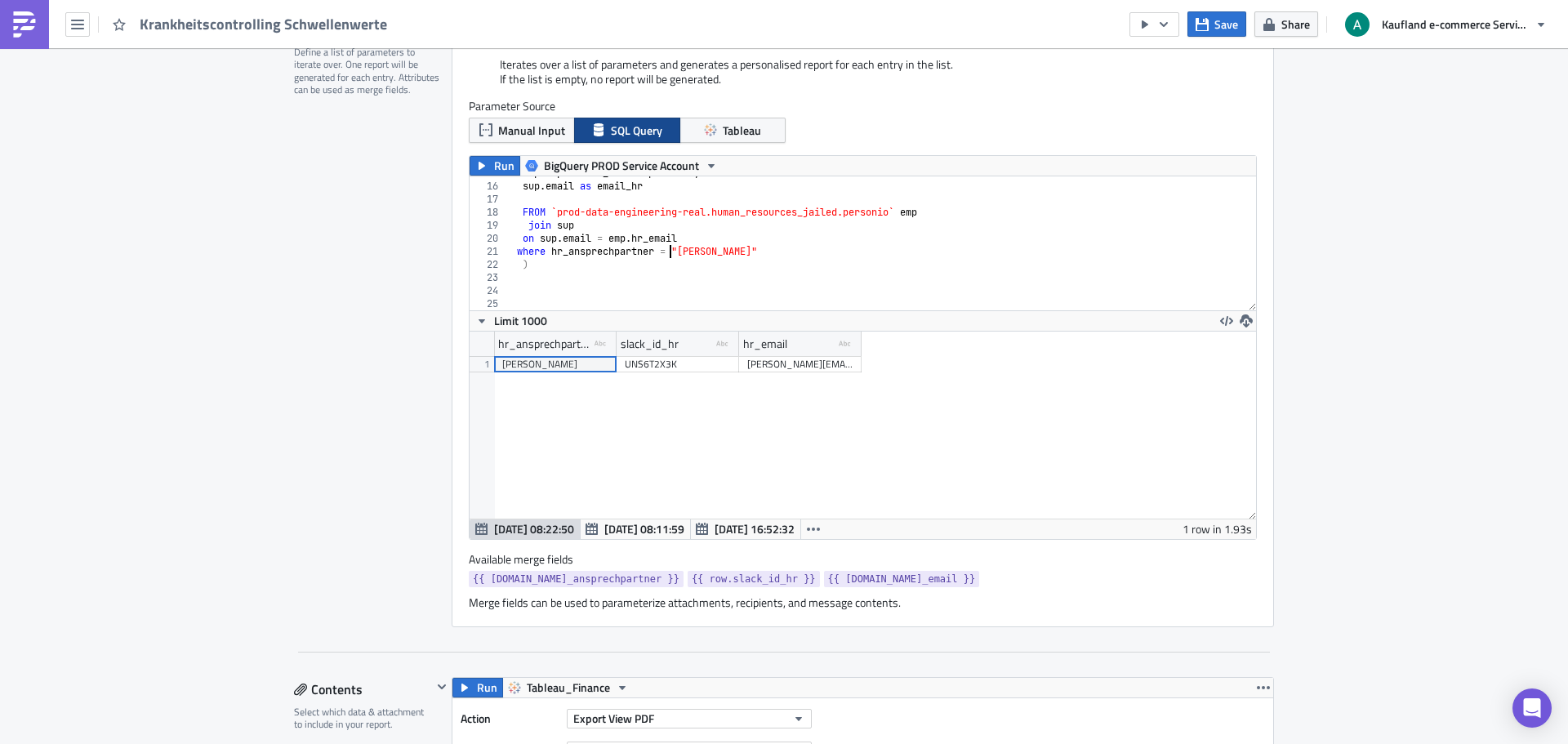
click at [663, 250] on div "emp . supervisor_name supervisor , sup . email as email_hr FROM `prod-data-engi…" at bounding box center [876, 246] width 736 height 160
click at [899, 250] on div "emp . supervisor_name supervisor , sup . email as email_hr FROM `prod-data-engi…" at bounding box center [876, 246] width 736 height 160
type textarea "where hr_ansprechpartner in ("Catharina Wolle","Aline Haselbauer")"
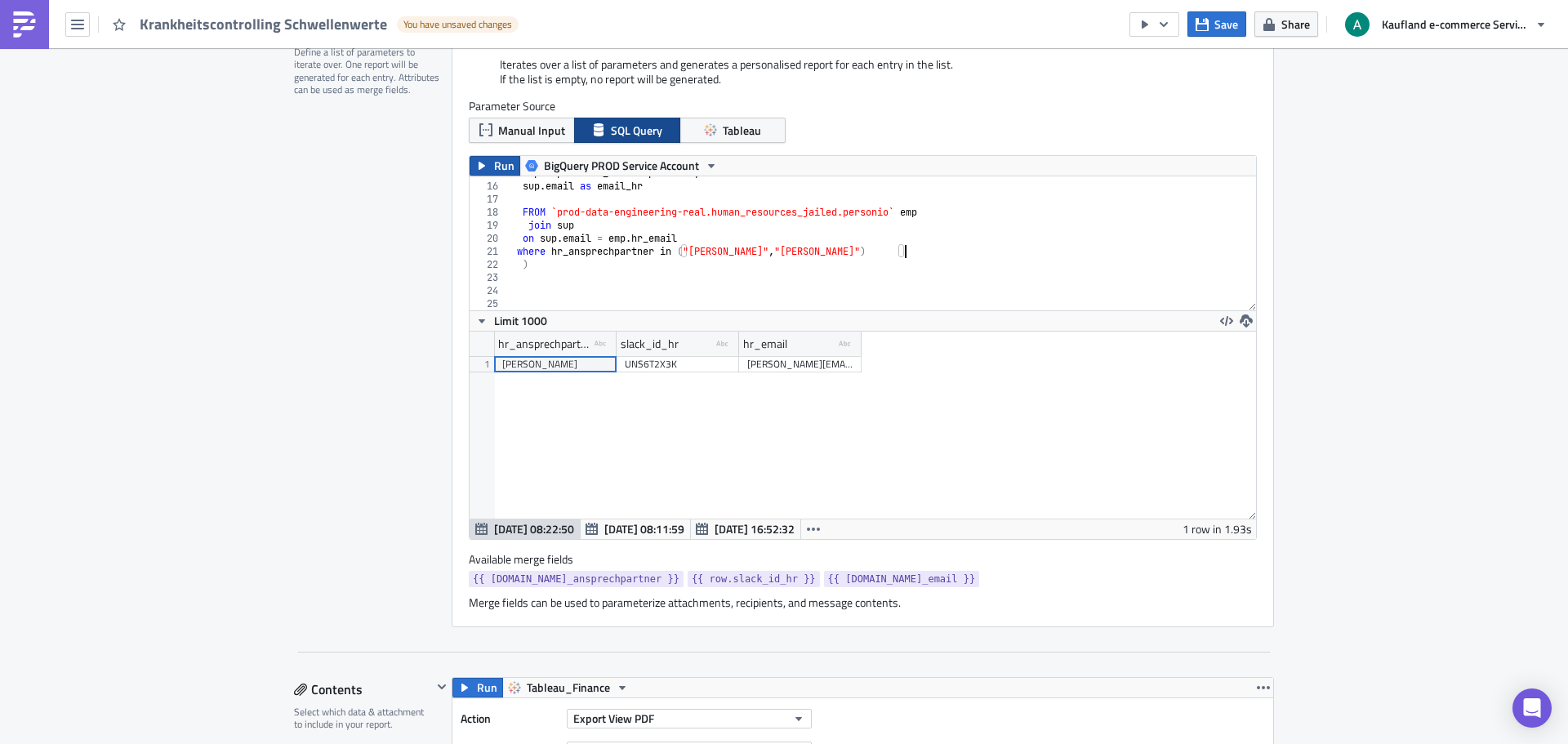
click at [486, 165] on button "Run" at bounding box center [495, 165] width 50 height 19
click at [1173, 24] on button "button" at bounding box center [1154, 24] width 50 height 24
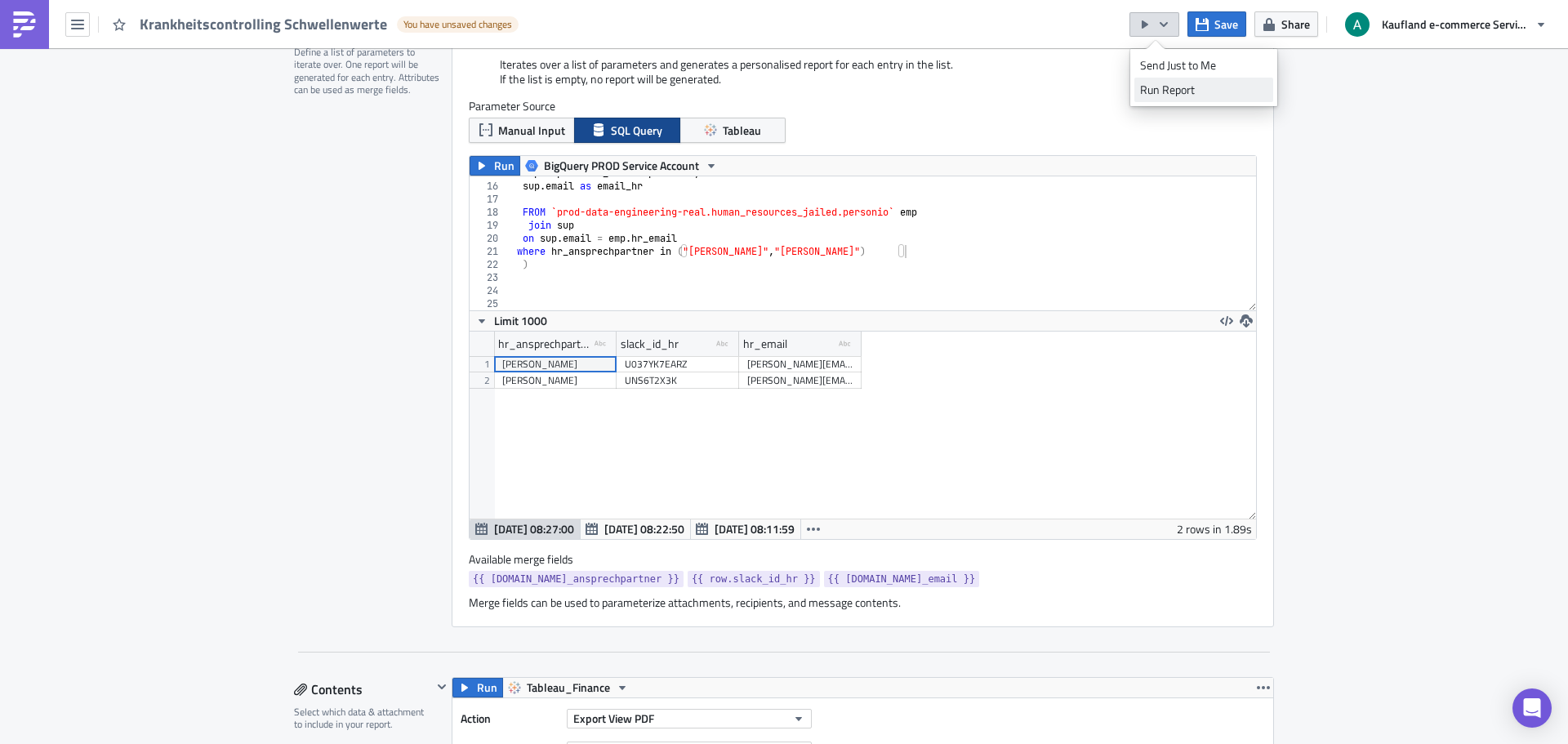
click at [1166, 98] on link "Run Report" at bounding box center [1204, 89] width 139 height 24
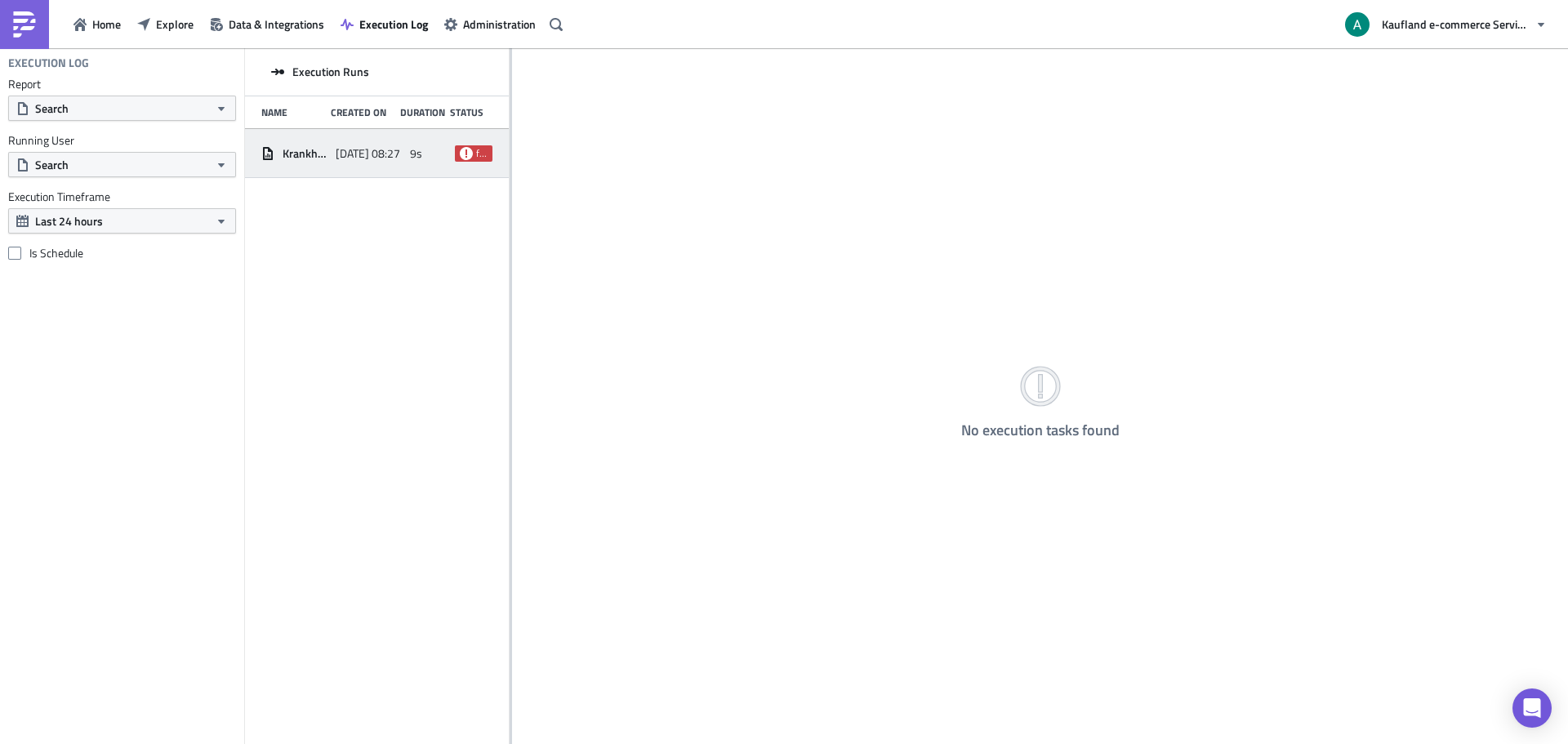
click at [356, 168] on div "Krankheitscontrolling Schwellenwerte 2025-08-27 08:27 9s failed" at bounding box center [377, 154] width 264 height 49
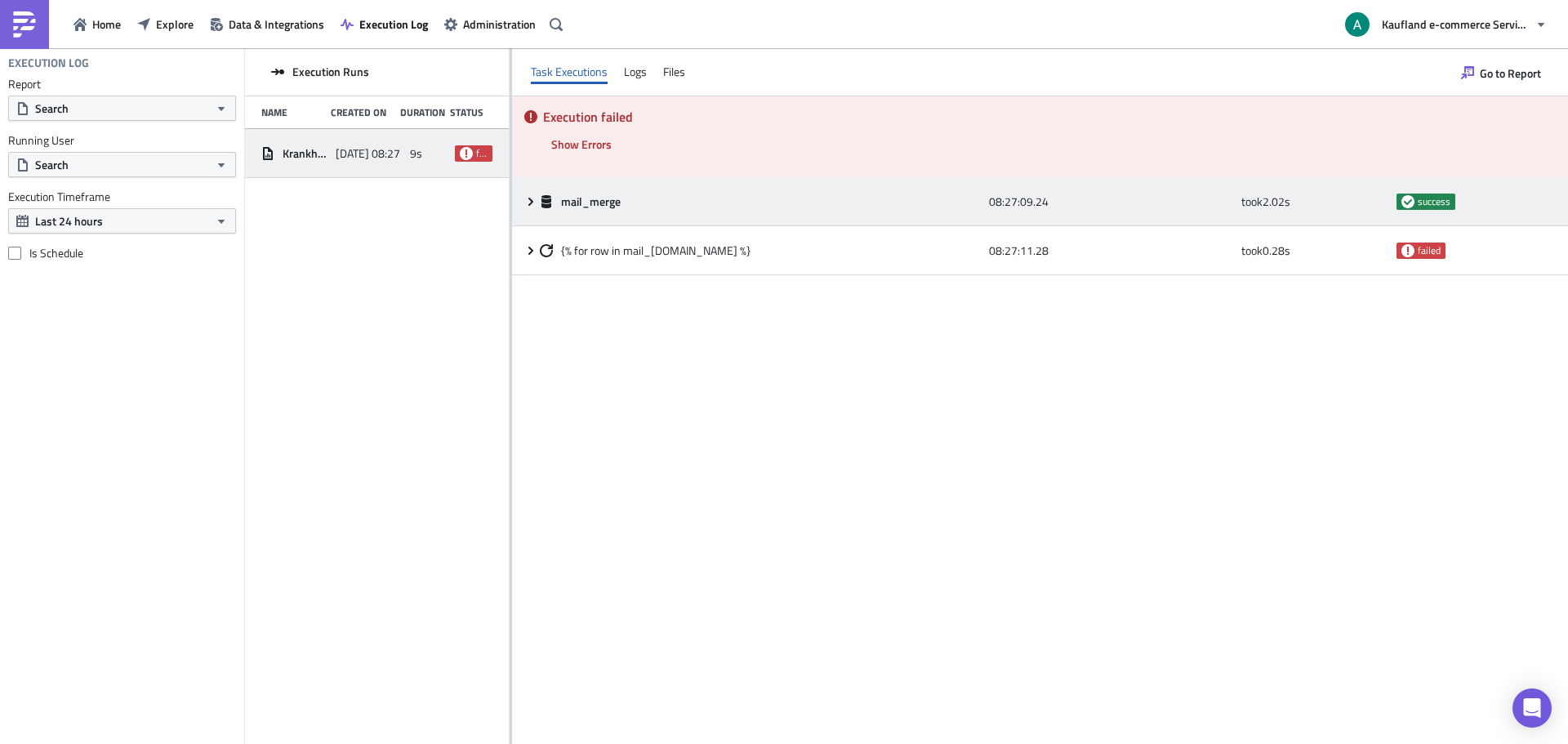
click at [534, 202] on icon at bounding box center [531, 202] width 13 height 13
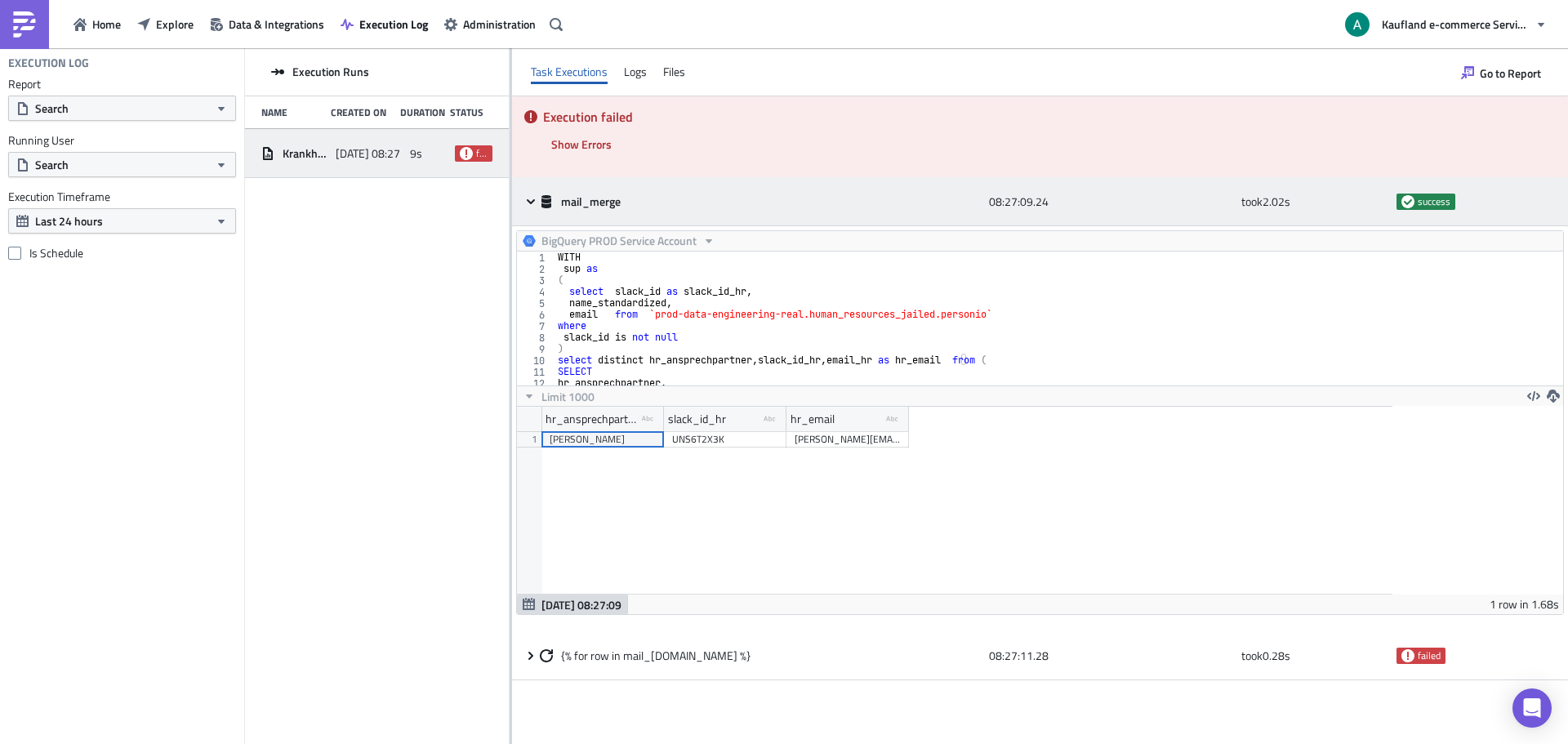
scroll to position [187, 875]
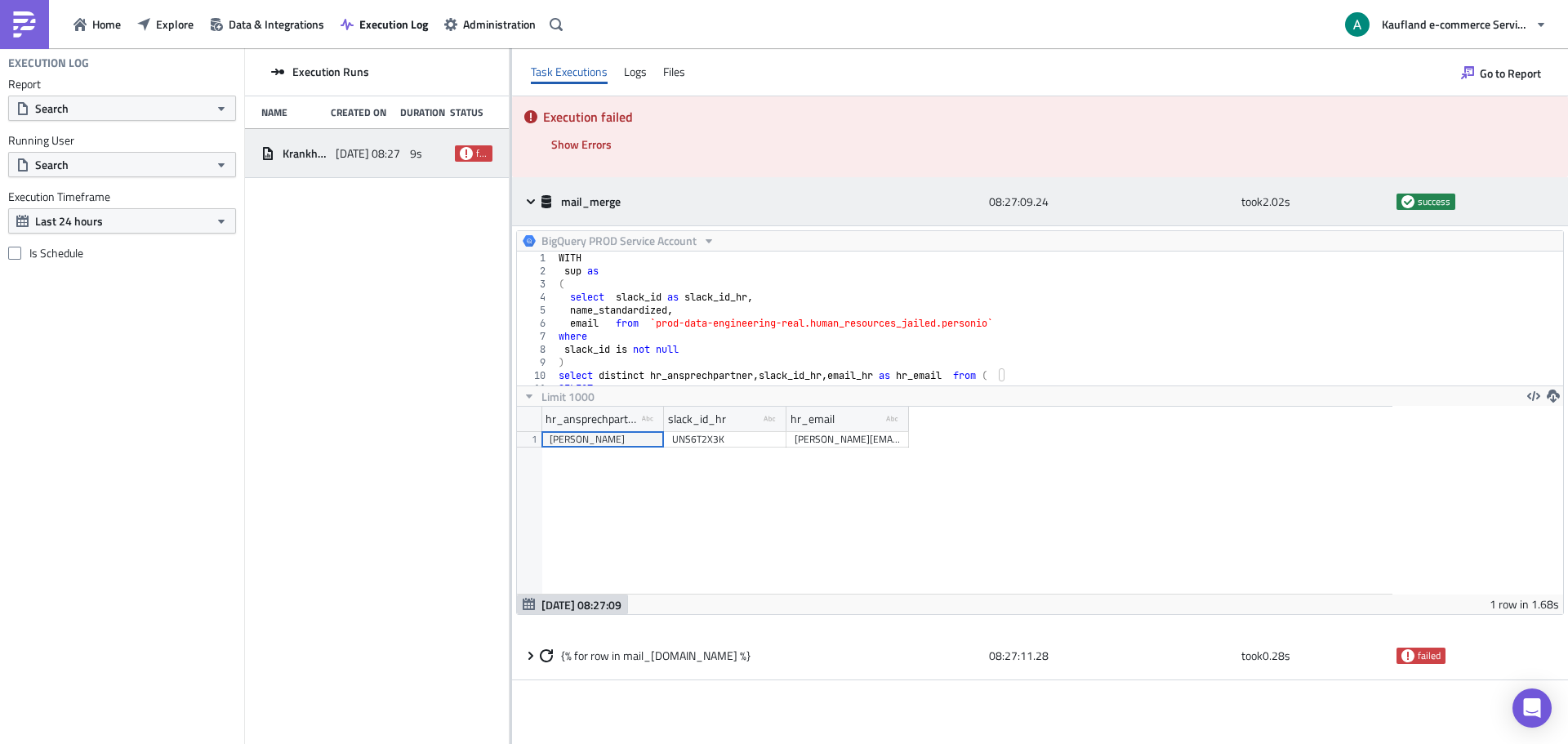
click at [534, 202] on icon at bounding box center [531, 202] width 13 height 13
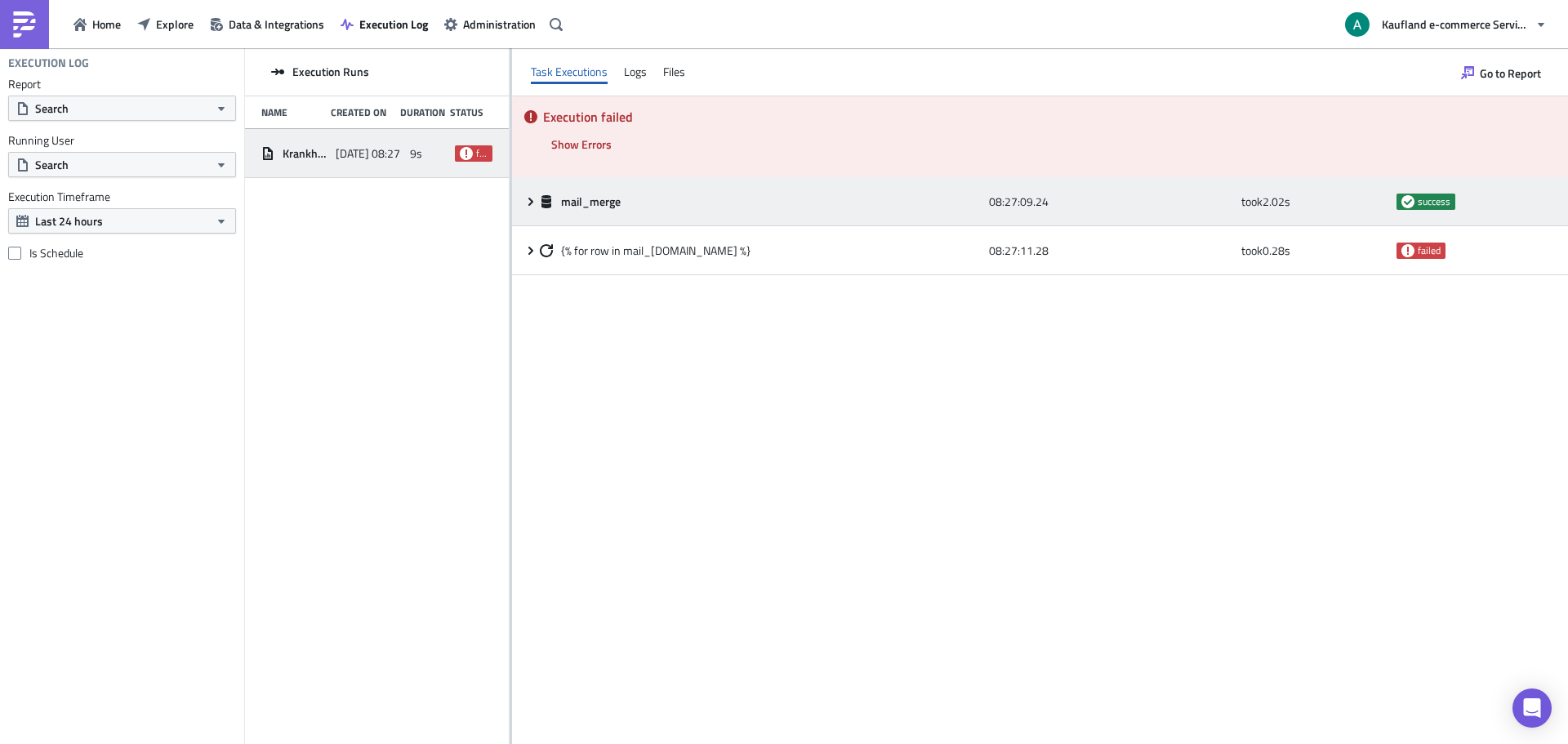
click at [534, 202] on icon at bounding box center [531, 202] width 13 height 13
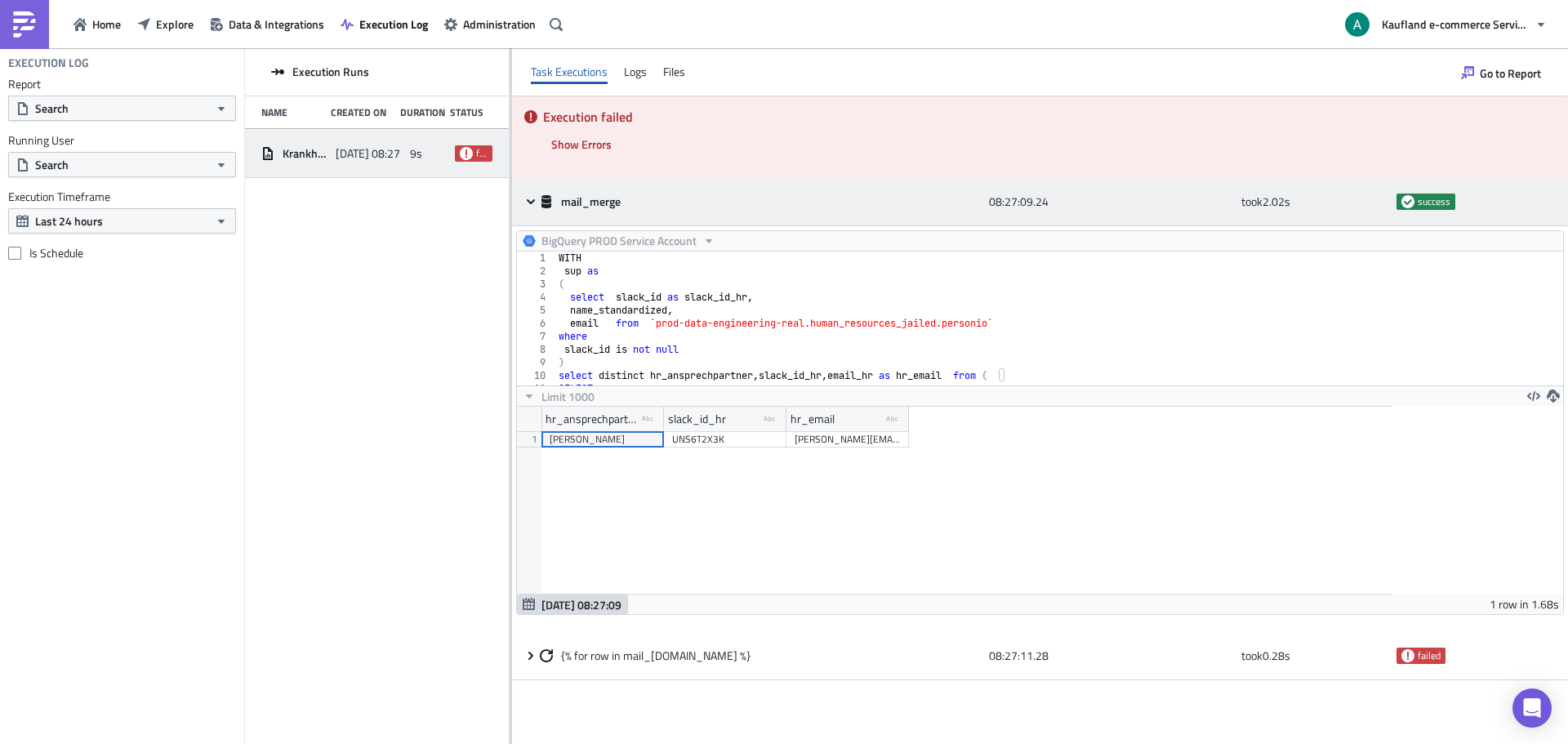
click at [534, 202] on icon at bounding box center [531, 202] width 13 height 13
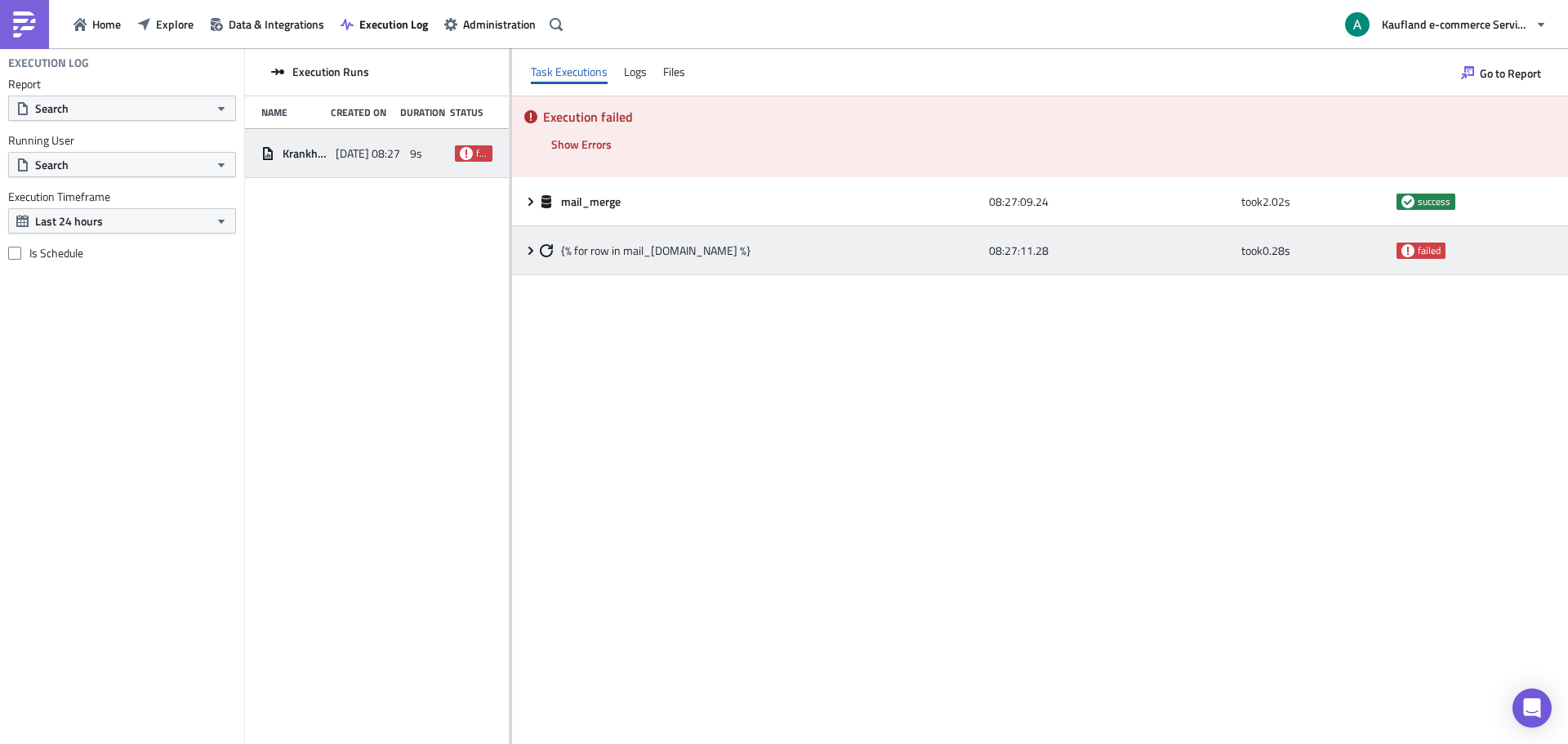
click at [532, 254] on icon at bounding box center [531, 251] width 13 height 13
